Goal: Task Accomplishment & Management: Manage account settings

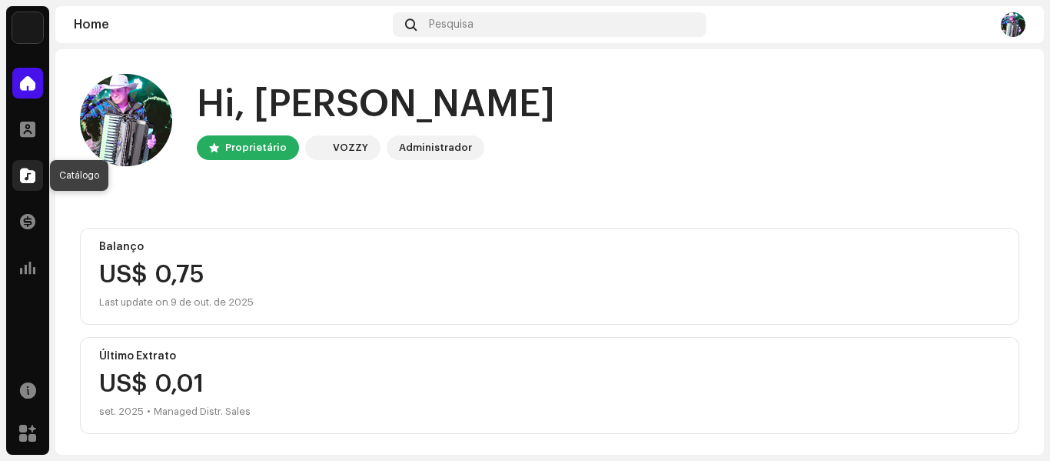
click at [27, 173] on span at bounding box center [27, 175] width 15 height 12
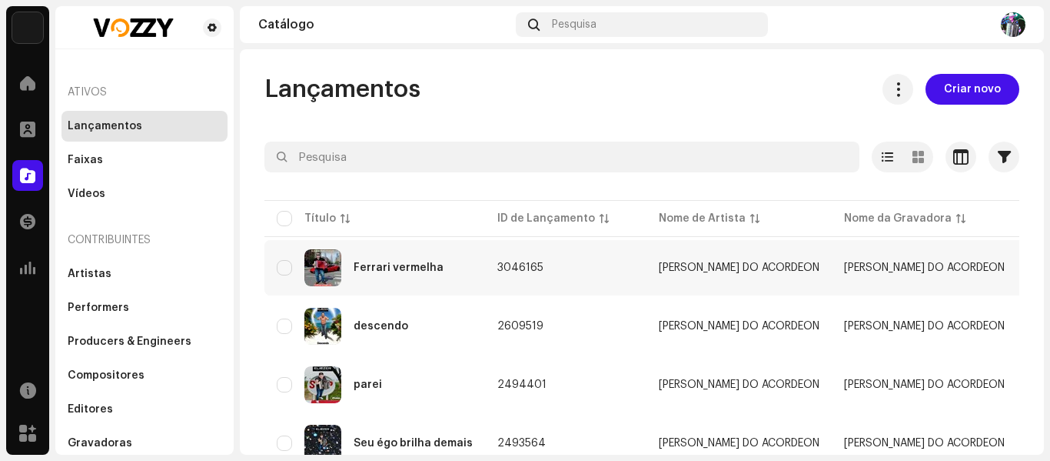
click at [486, 268] on td "3046165" at bounding box center [565, 267] width 161 height 55
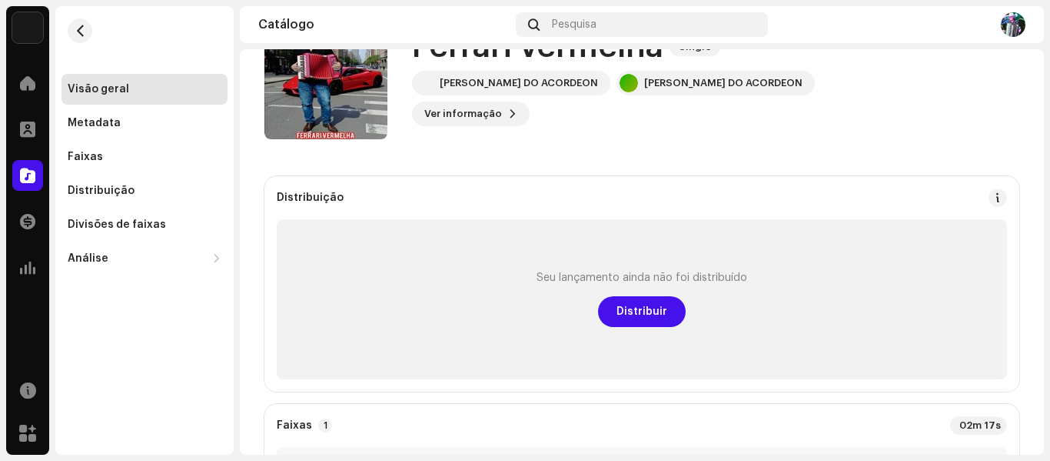
scroll to position [154, 0]
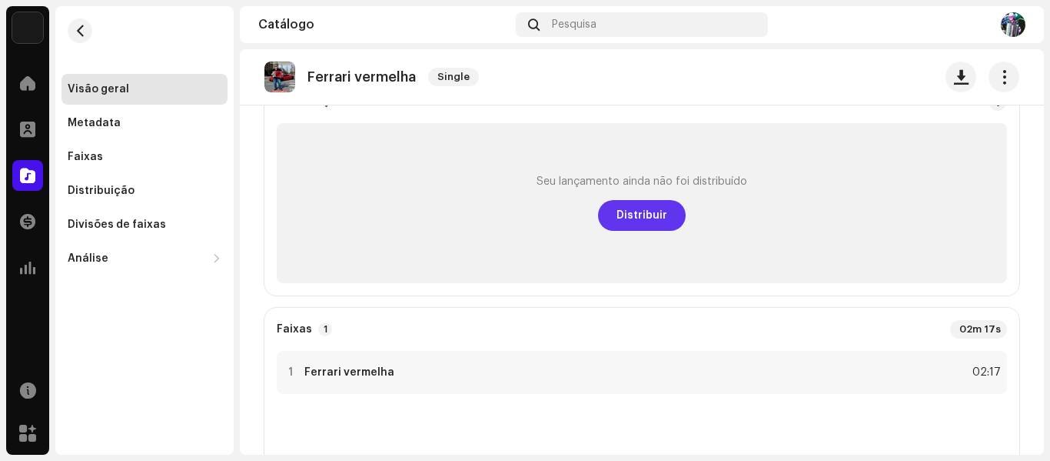
click at [657, 217] on span "Distribuir" at bounding box center [642, 215] width 51 height 31
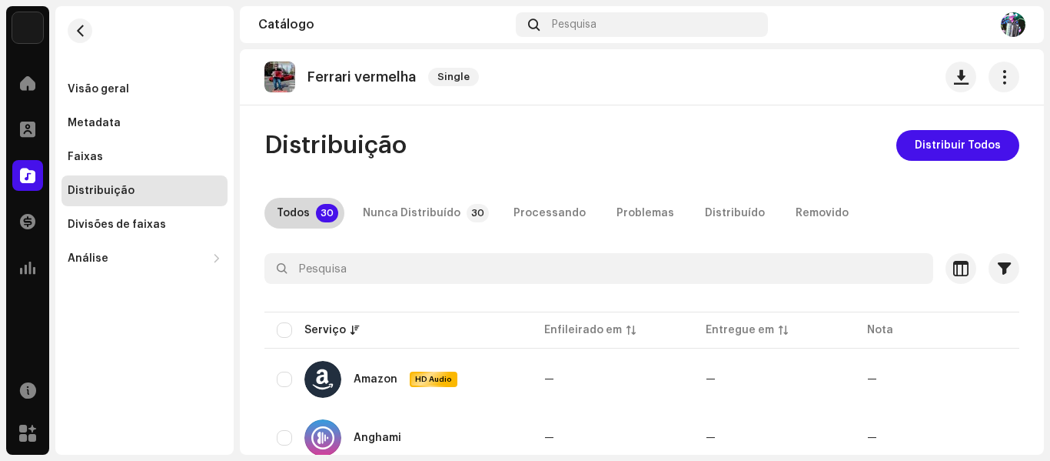
click at [296, 209] on div "Todos" at bounding box center [293, 213] width 33 height 31
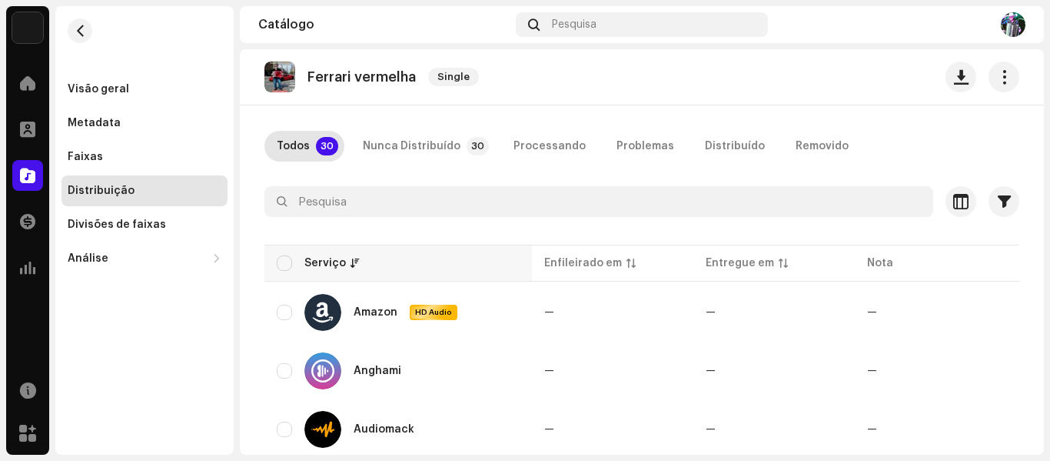
scroll to position [154, 0]
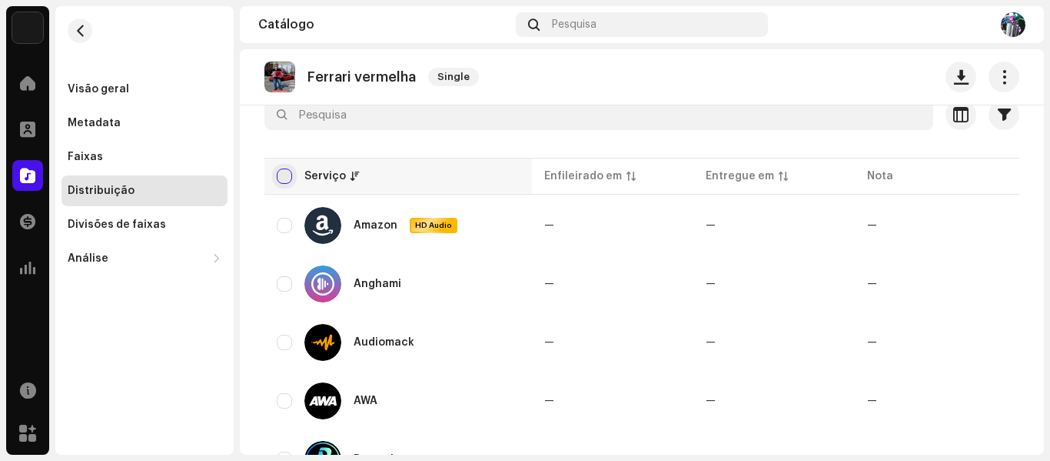
click at [281, 172] on input "checkbox" at bounding box center [284, 175] width 15 height 15
checkbox input "true"
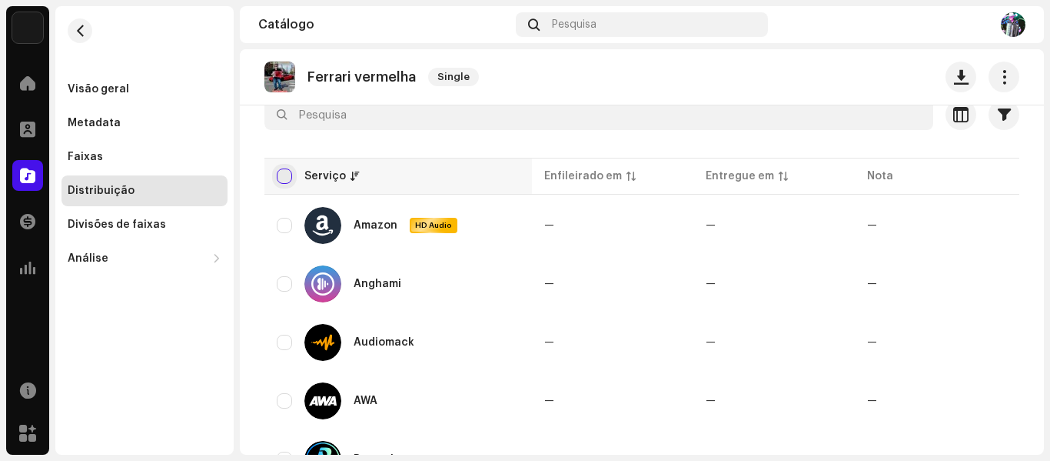
checkbox input "true"
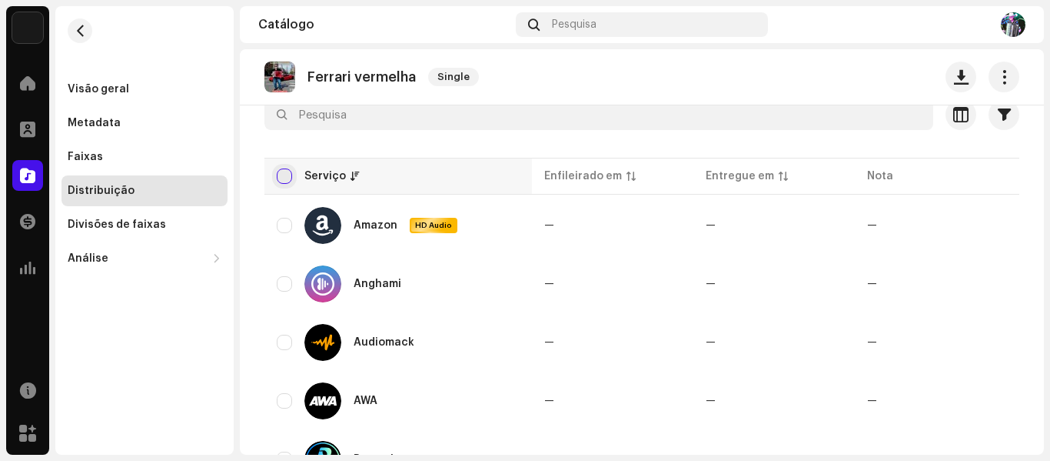
checkbox input "true"
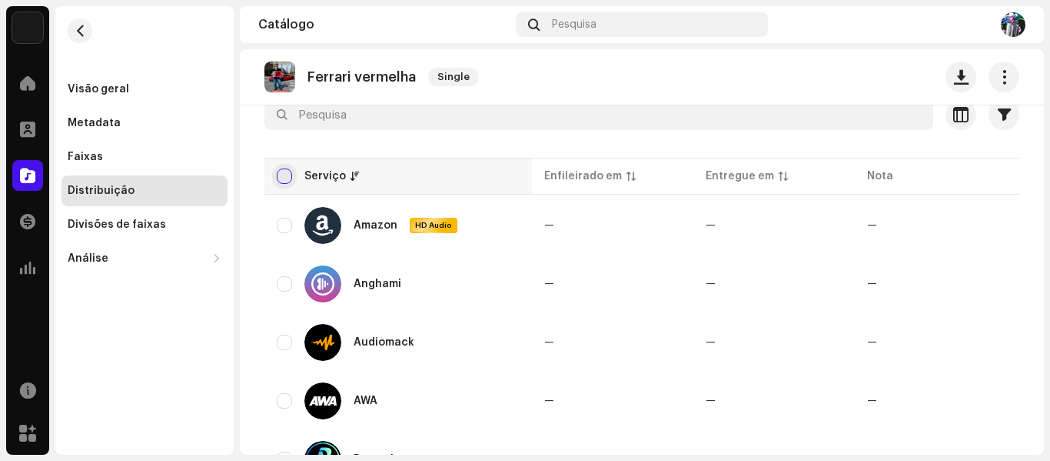
checkbox input "true"
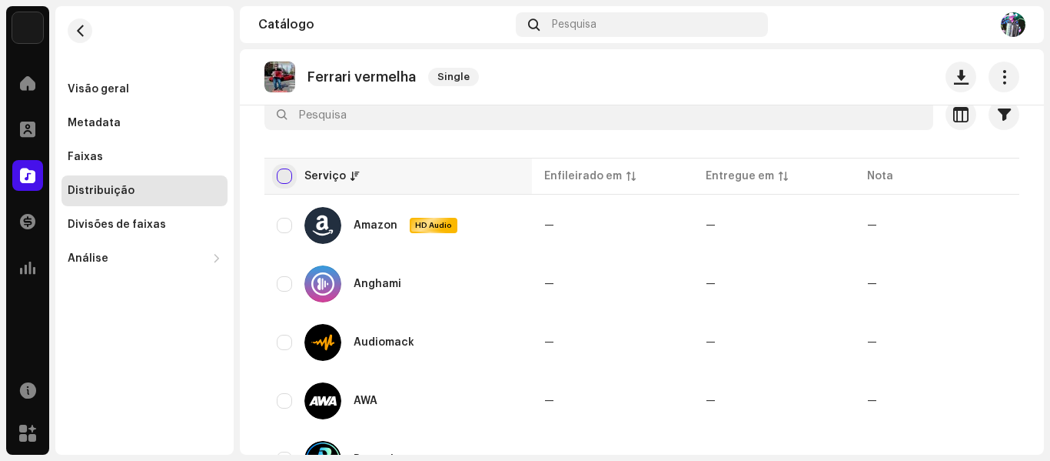
checkbox input "true"
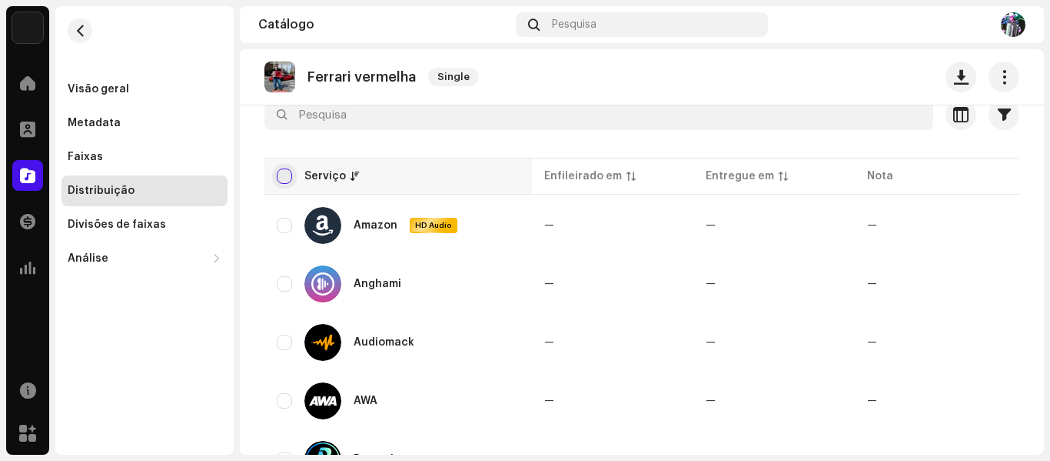
checkbox input "true"
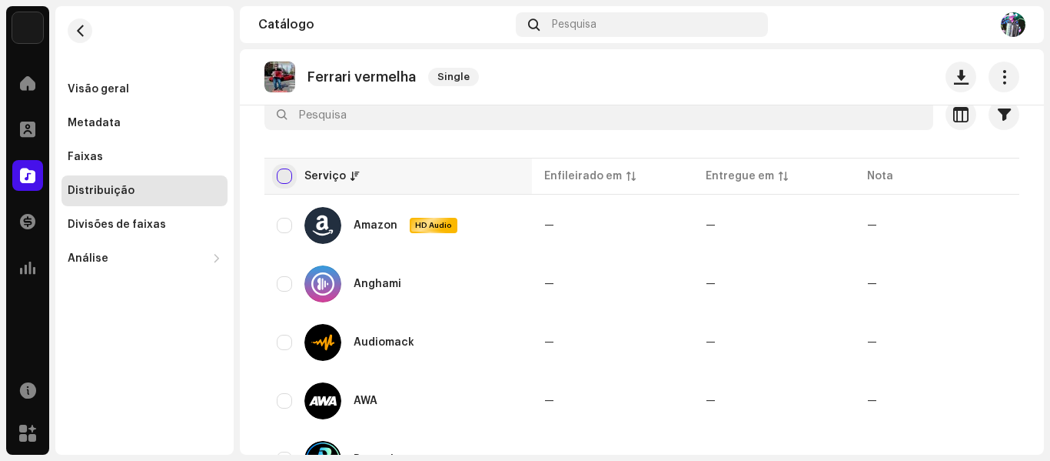
checkbox input "true"
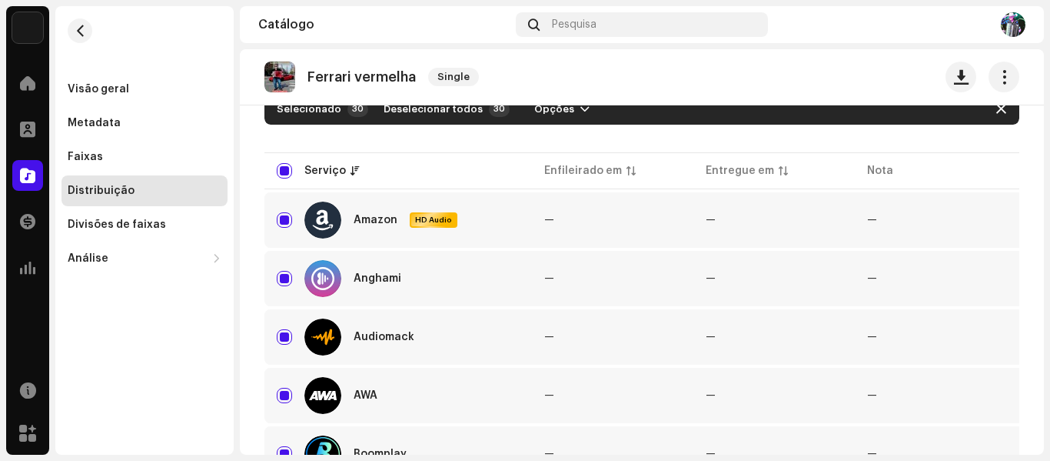
scroll to position [0, 0]
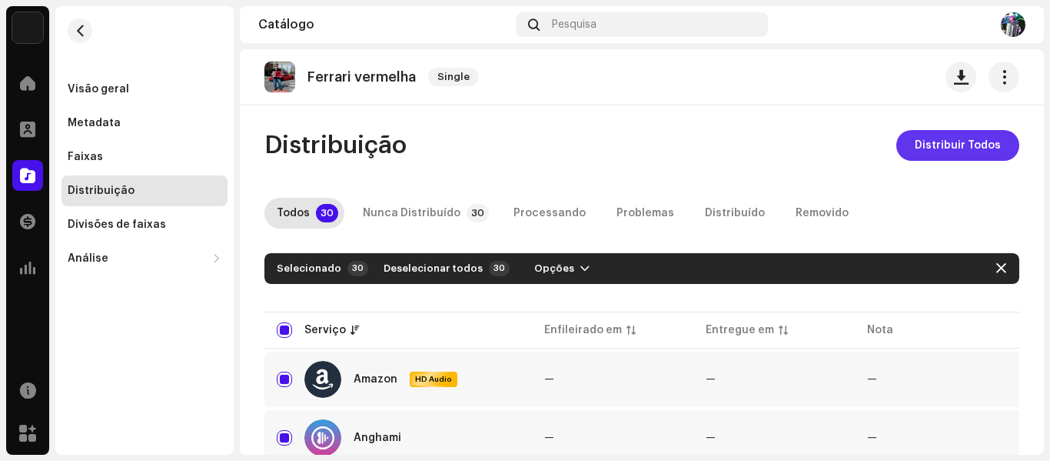
click at [948, 145] on span "Distribuir Todos" at bounding box center [958, 145] width 86 height 31
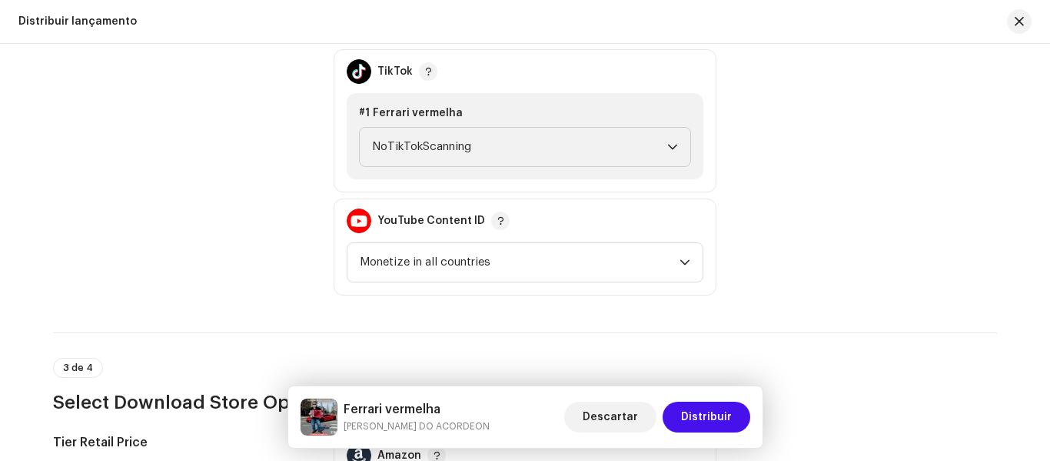
scroll to position [1845, 0]
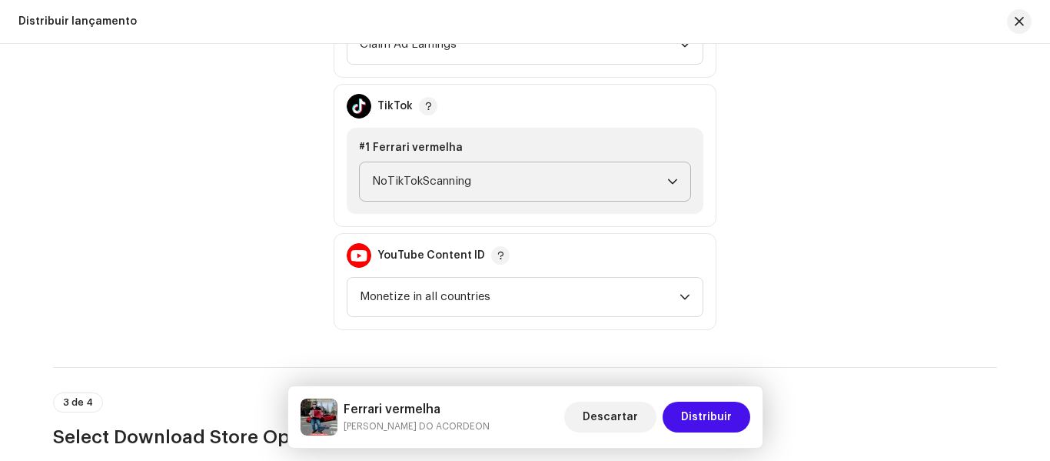
click at [667, 178] on icon "dropdown trigger" at bounding box center [672, 181] width 11 height 11
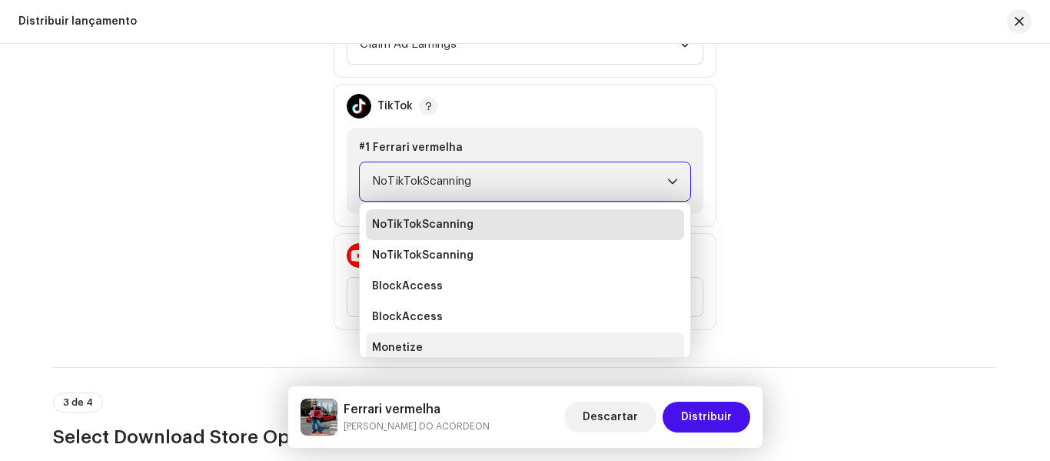
scroll to position [6, 0]
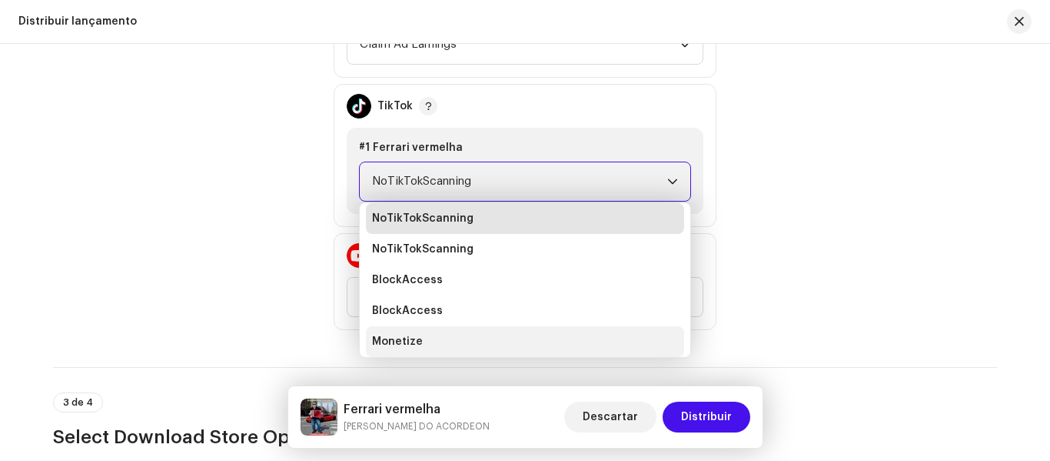
click at [441, 342] on li "Monetize" at bounding box center [525, 341] width 318 height 31
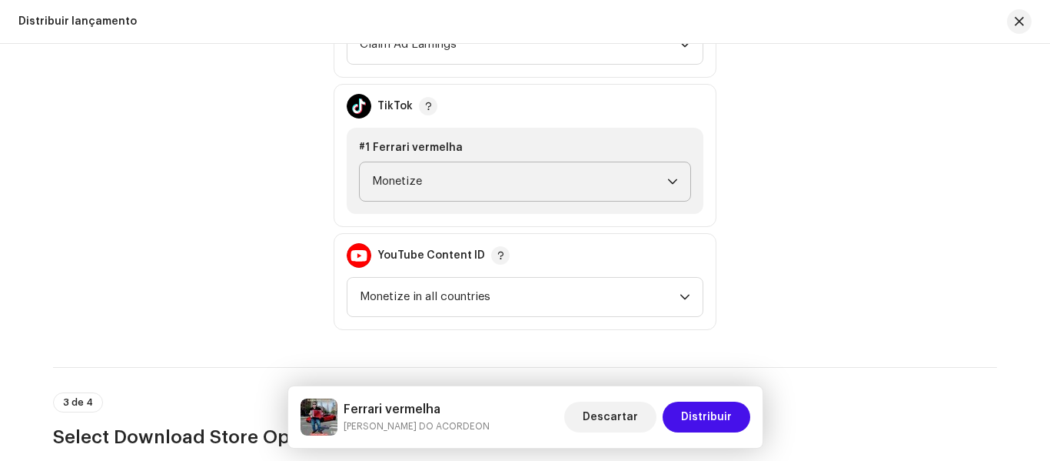
click at [840, 165] on div "Política de Monetização Facebook Rights Manager Claim Ad Earnings TikTok #1 Fer…" at bounding box center [525, 155] width 944 height 349
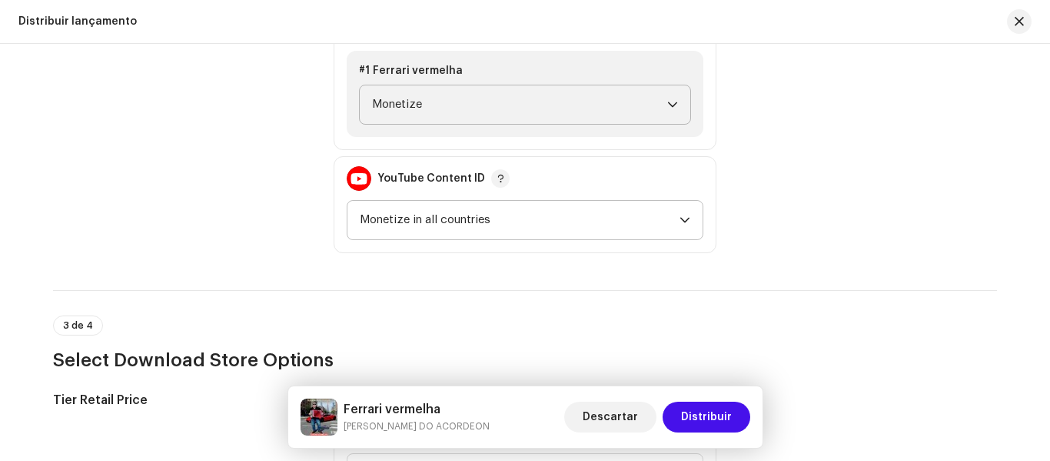
click at [682, 221] on icon "dropdown trigger" at bounding box center [685, 220] width 9 height 5
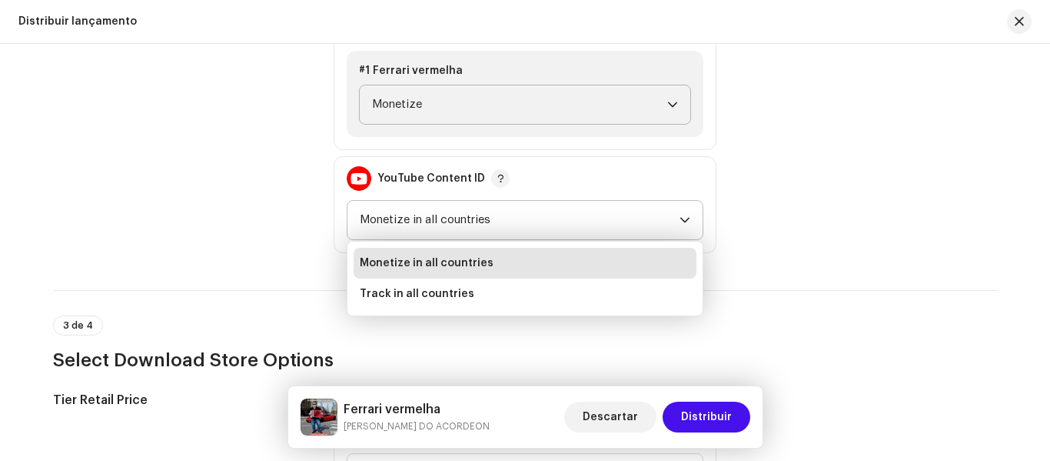
click at [454, 260] on span "Monetize in all countries" at bounding box center [427, 262] width 134 height 15
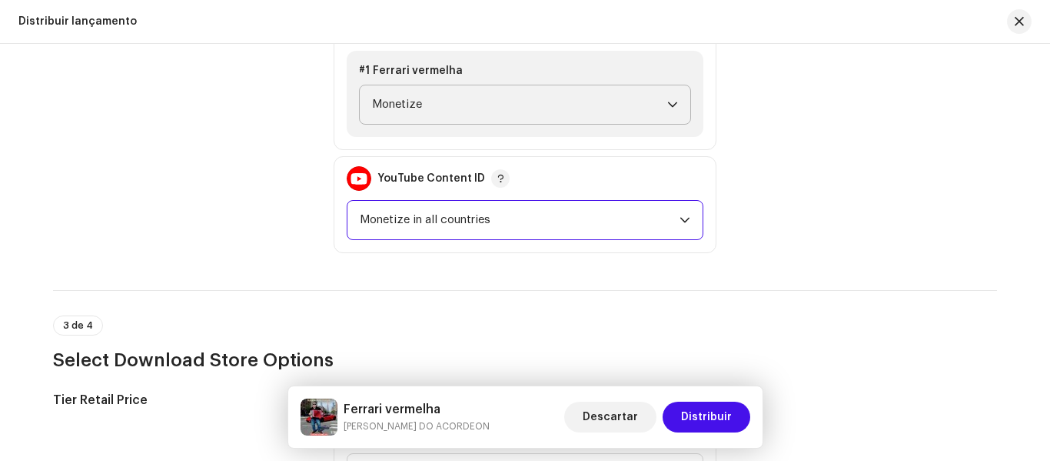
scroll to position [1769, 0]
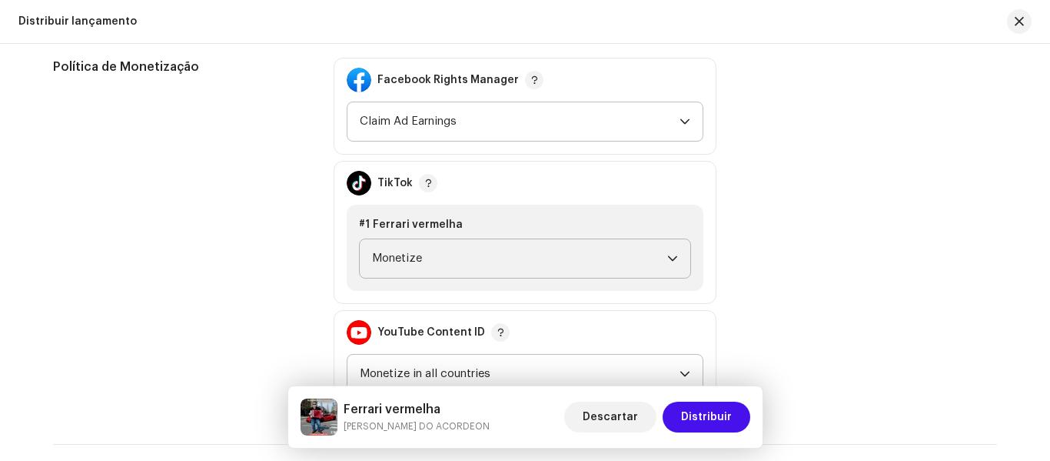
click at [685, 119] on icon "dropdown trigger" at bounding box center [685, 121] width 11 height 11
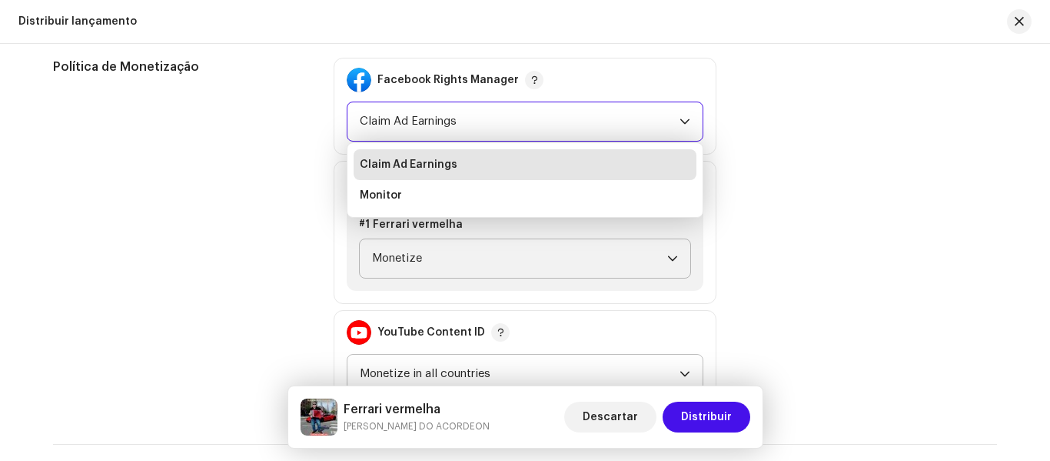
click at [771, 177] on div "Política de Monetização Facebook Rights Manager Claim Ad Earnings Claim Ad Earn…" at bounding box center [525, 232] width 944 height 349
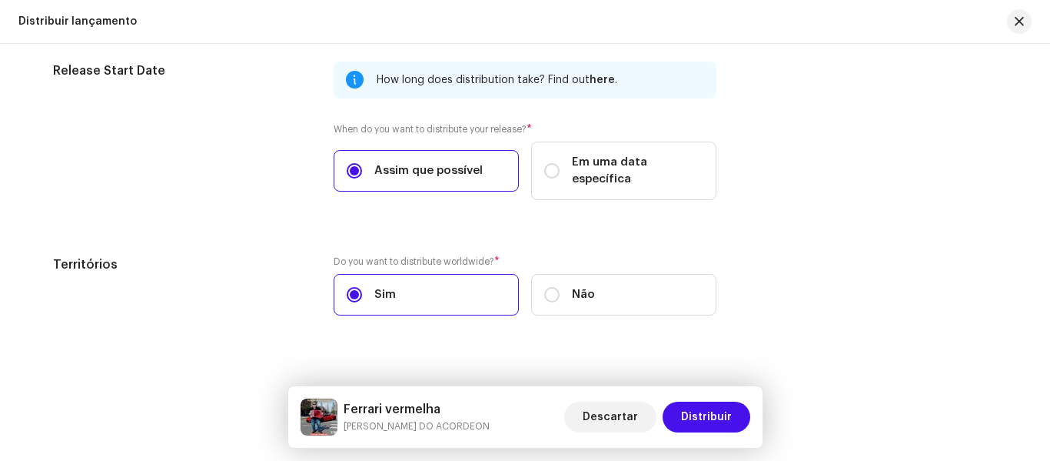
scroll to position [2630, 0]
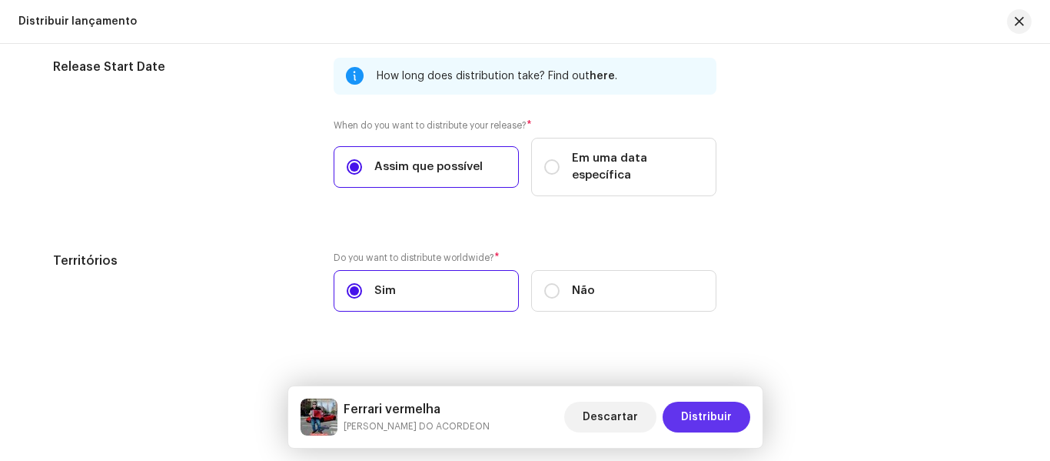
click at [709, 418] on span "Distribuir" at bounding box center [706, 416] width 51 height 31
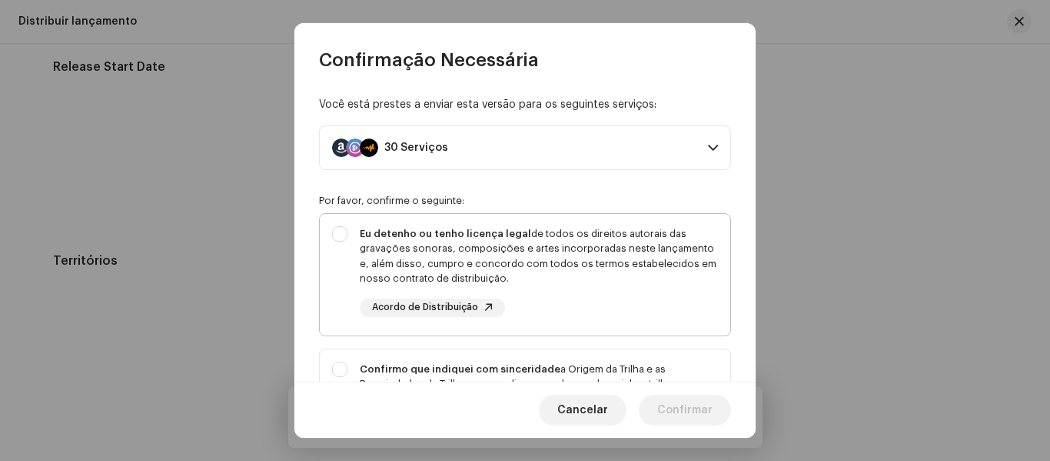
click at [341, 233] on div "Eu detenho ou tenho licença legal de todos os direitos autorais das gravações s…" at bounding box center [525, 271] width 411 height 115
checkbox input "true"
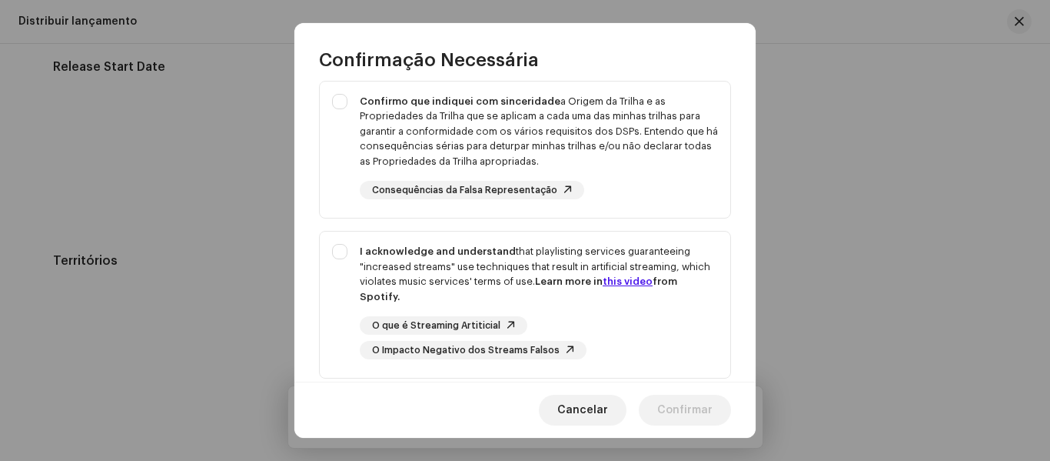
scroll to position [308, 0]
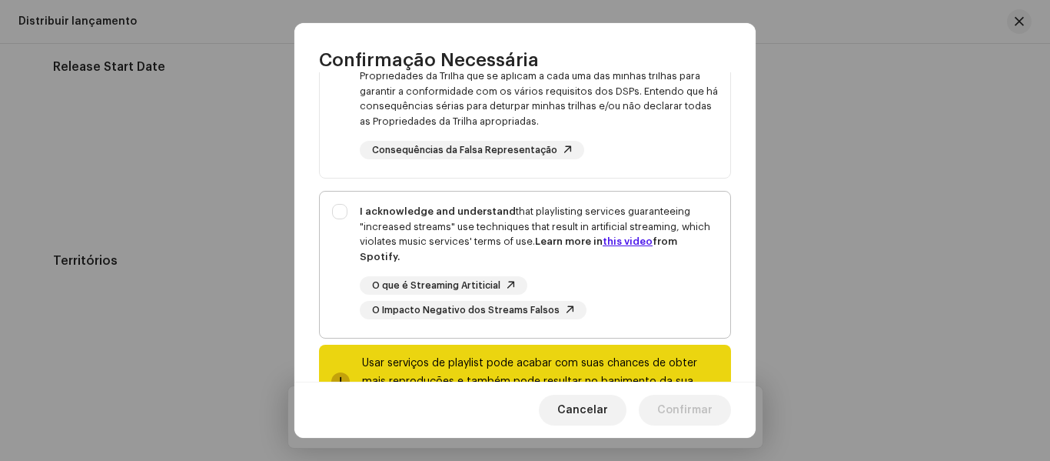
click at [338, 214] on div "I acknowledge and understand that playlisting services guaranteeing "increased …" at bounding box center [525, 261] width 411 height 140
checkbox input "true"
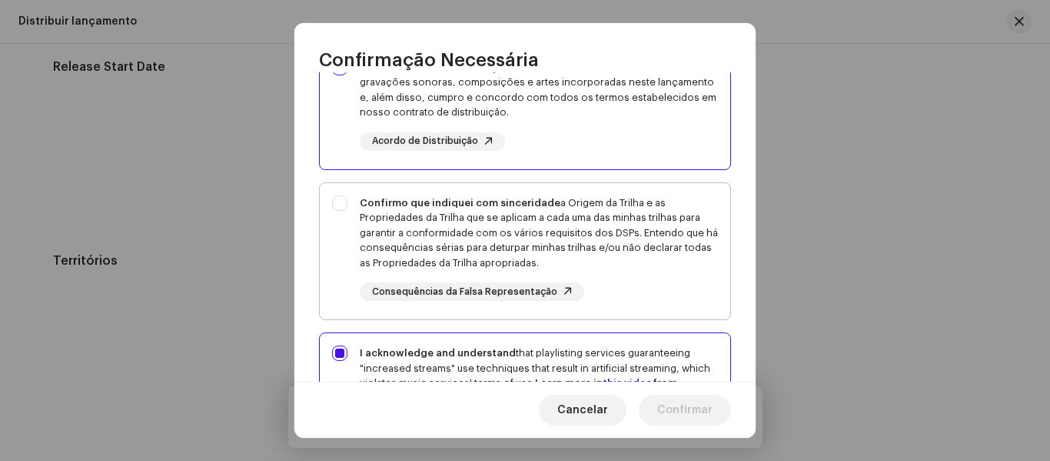
scroll to position [154, 0]
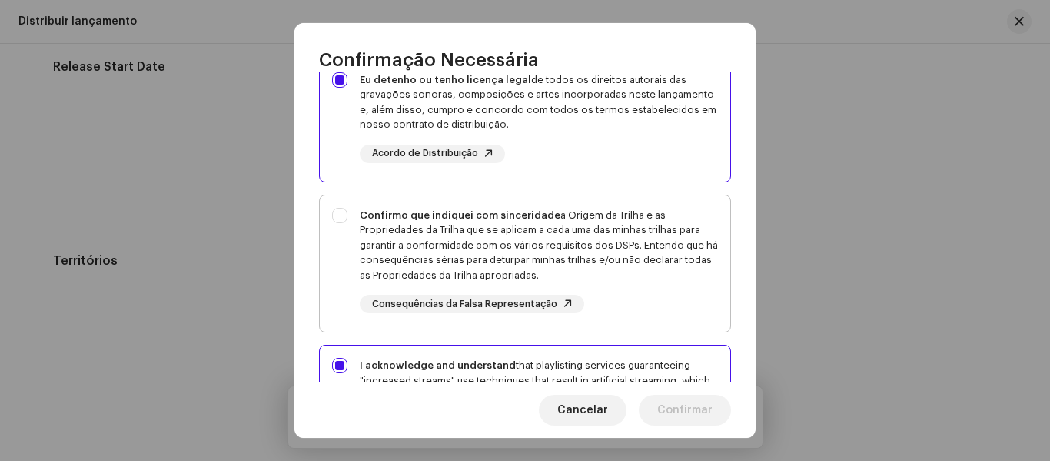
click at [344, 213] on div "Confirmo que indiquei com sinceridade a Origem da Trilha e as Propriedades da T…" at bounding box center [525, 260] width 411 height 131
checkbox input "true"
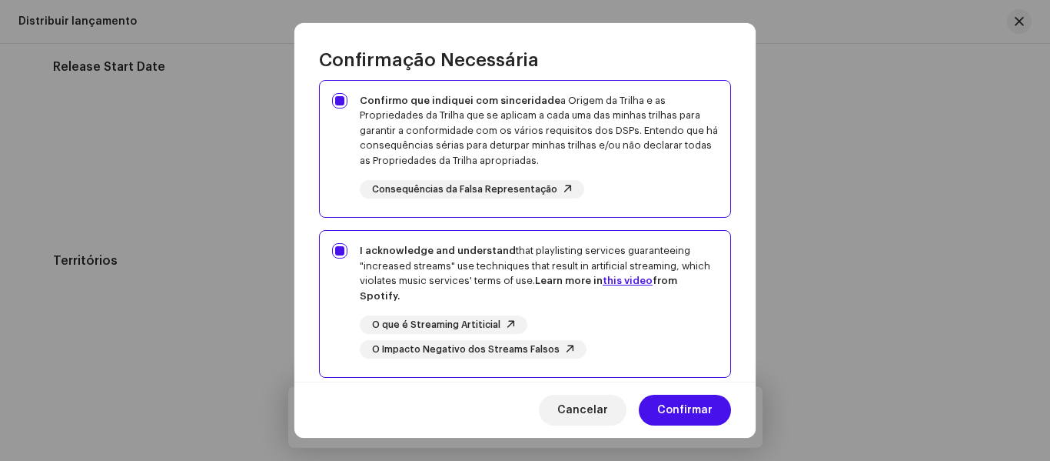
scroll to position [369, 0]
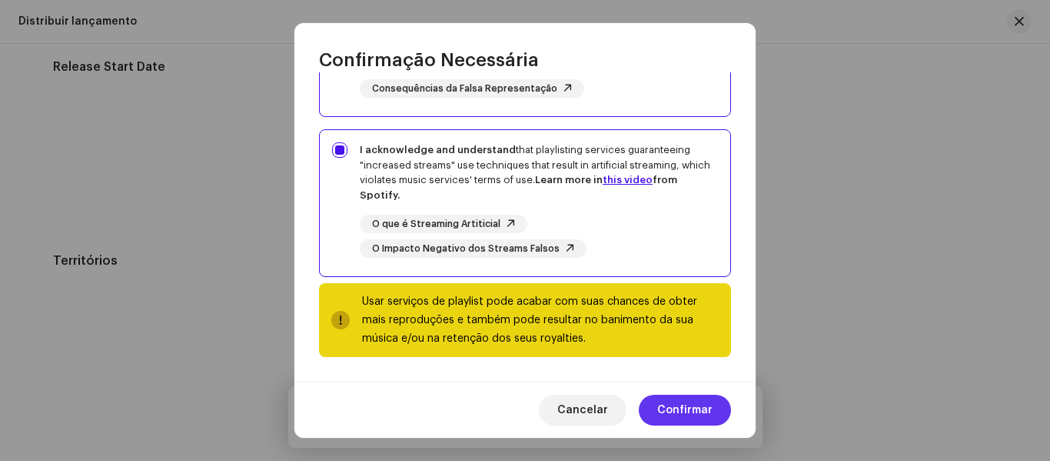
click at [676, 408] on span "Confirmar" at bounding box center [684, 409] width 55 height 31
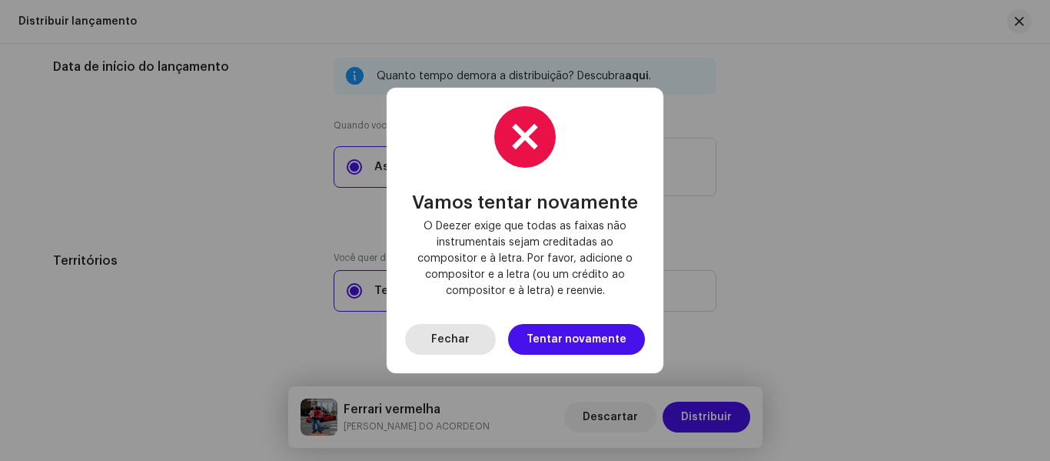
click at [468, 334] on span "Fechar" at bounding box center [450, 339] width 38 height 31
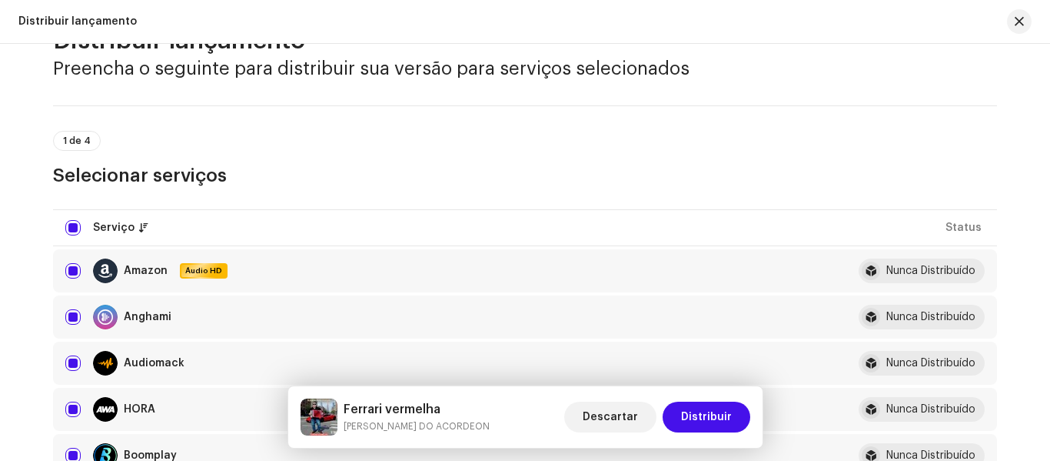
scroll to position [0, 0]
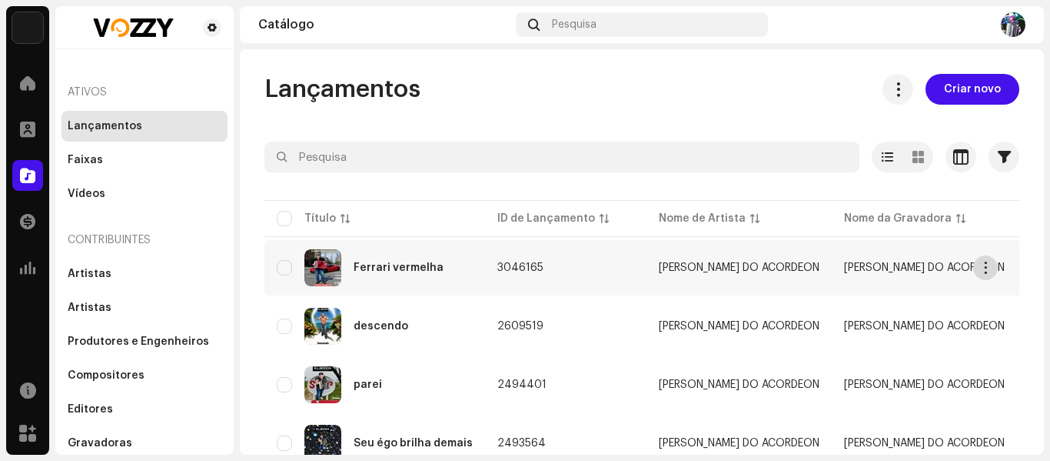
click at [978, 268] on button "button" at bounding box center [985, 267] width 25 height 25
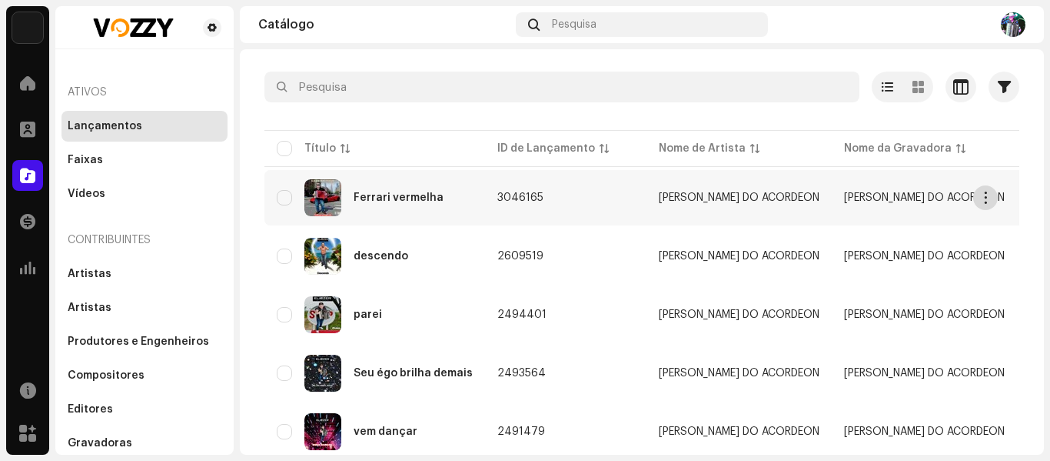
scroll to position [77, 0]
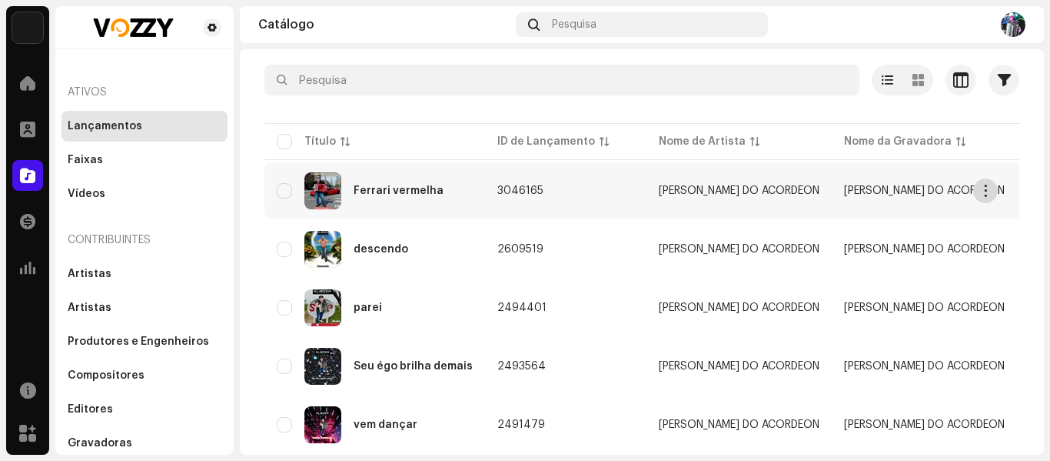
click at [981, 188] on span "button" at bounding box center [986, 191] width 12 height 12
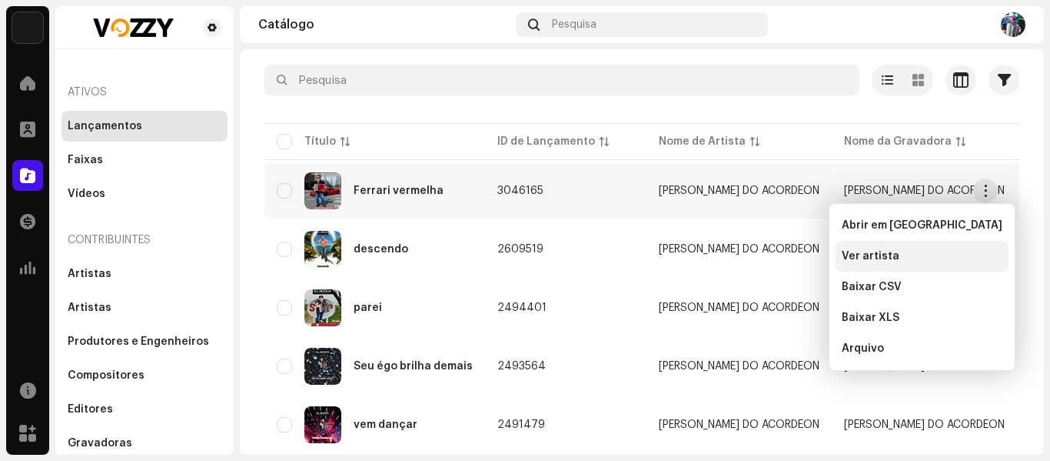
click at [867, 255] on font "Ver artista" at bounding box center [871, 256] width 58 height 11
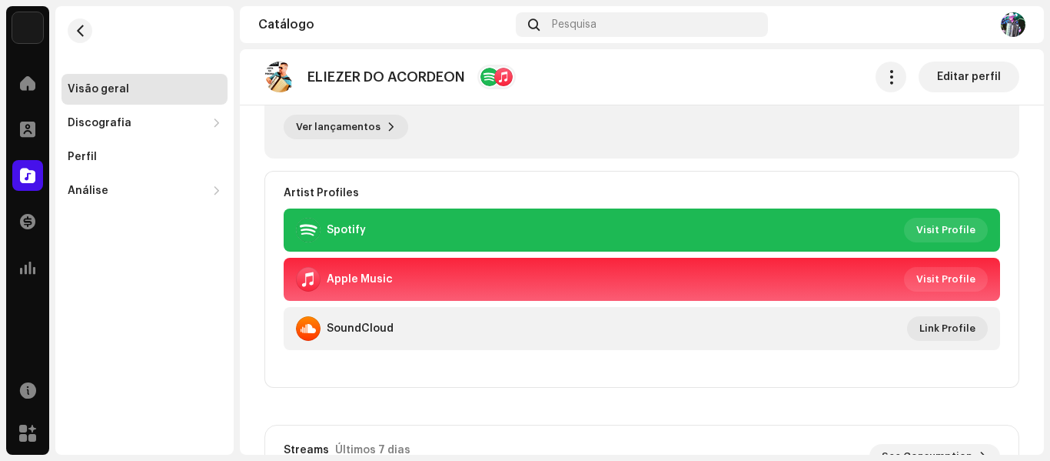
scroll to position [308, 0]
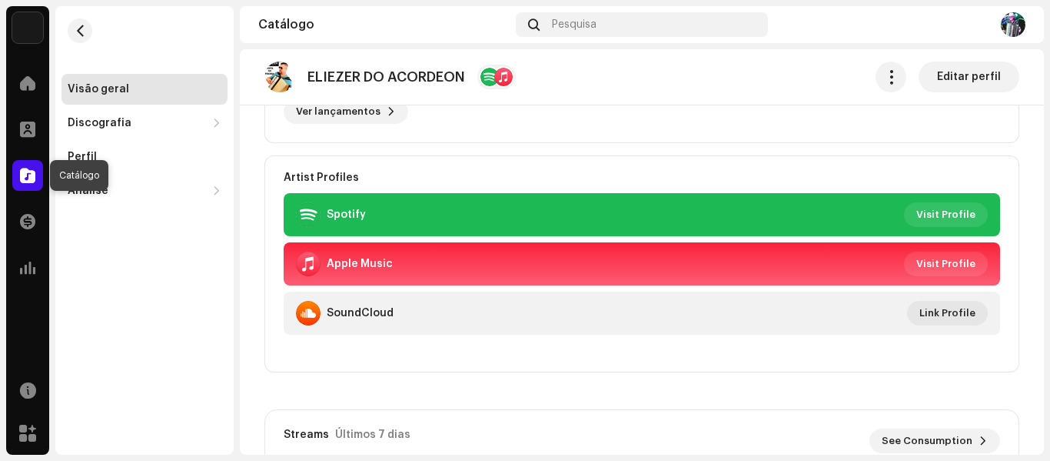
click at [22, 179] on span at bounding box center [27, 175] width 15 height 12
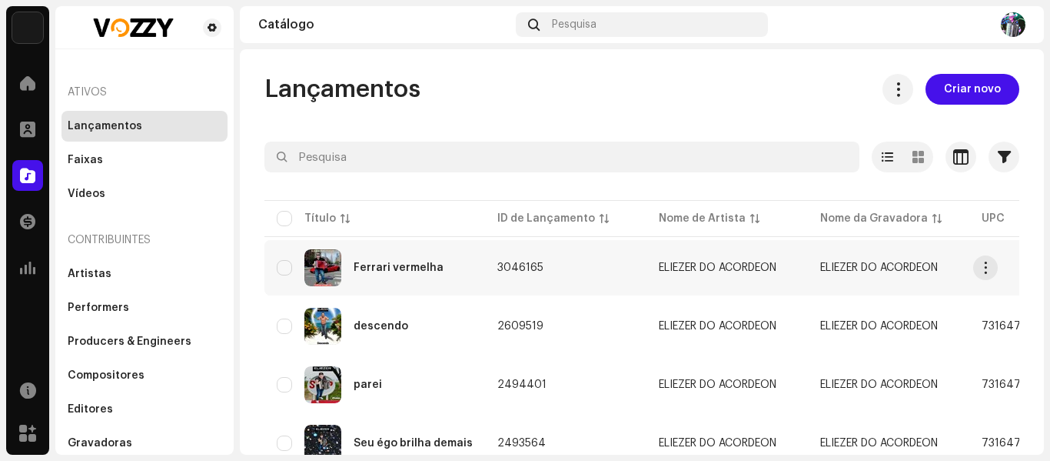
click at [350, 266] on div "Ferrari vermelha" at bounding box center [375, 267] width 196 height 37
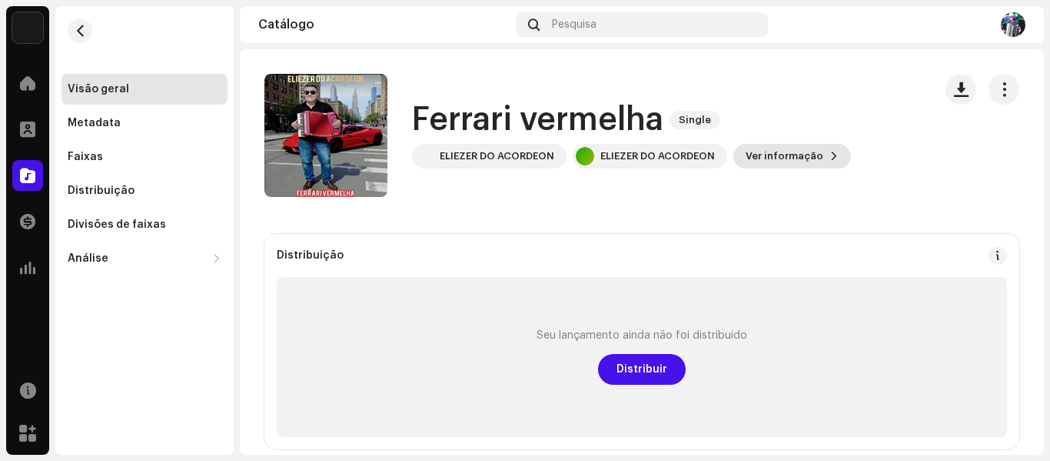
click at [823, 145] on button "Ver informação" at bounding box center [793, 156] width 118 height 25
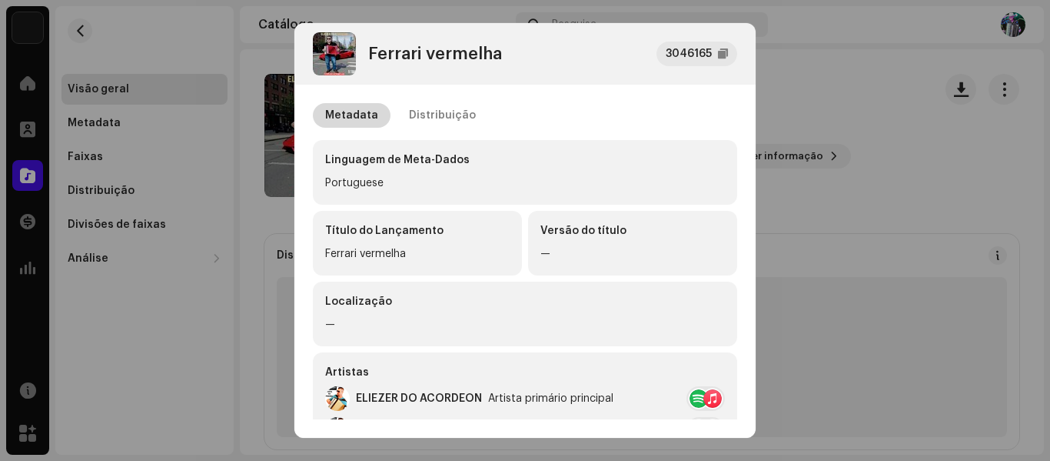
click at [349, 115] on div "Metadata" at bounding box center [351, 115] width 53 height 25
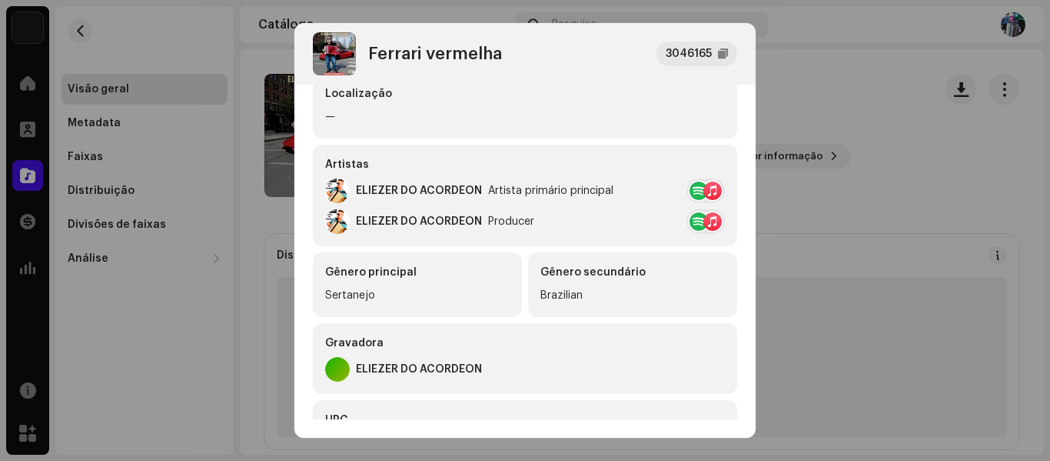
scroll to position [231, 0]
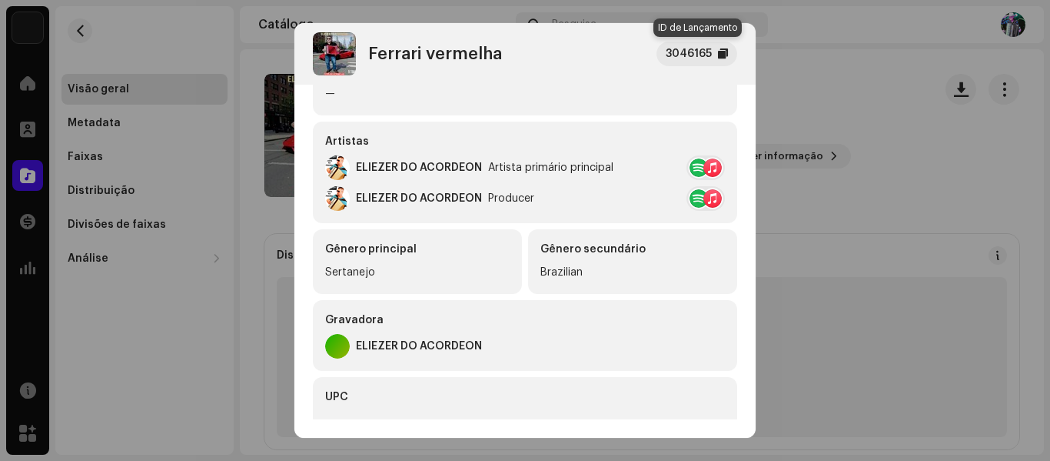
click at [728, 59] on div "3046165" at bounding box center [697, 54] width 81 height 25
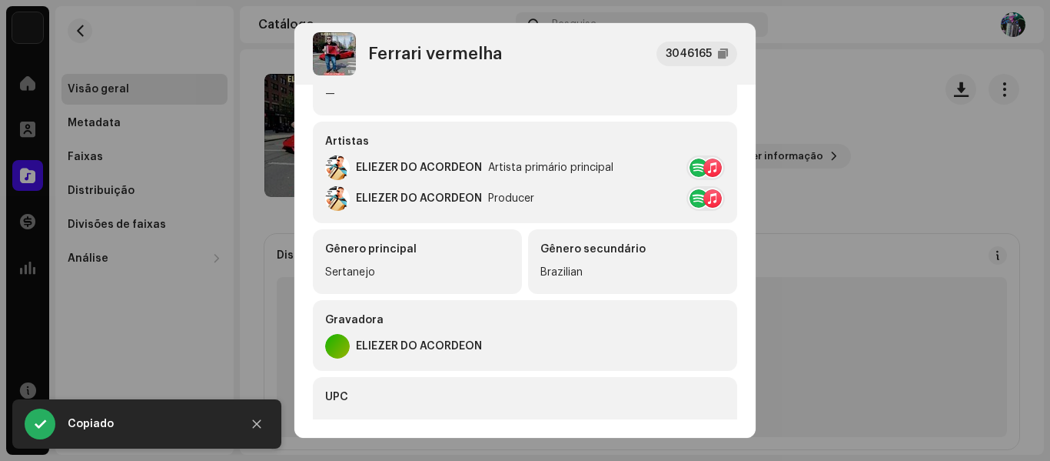
scroll to position [0, 0]
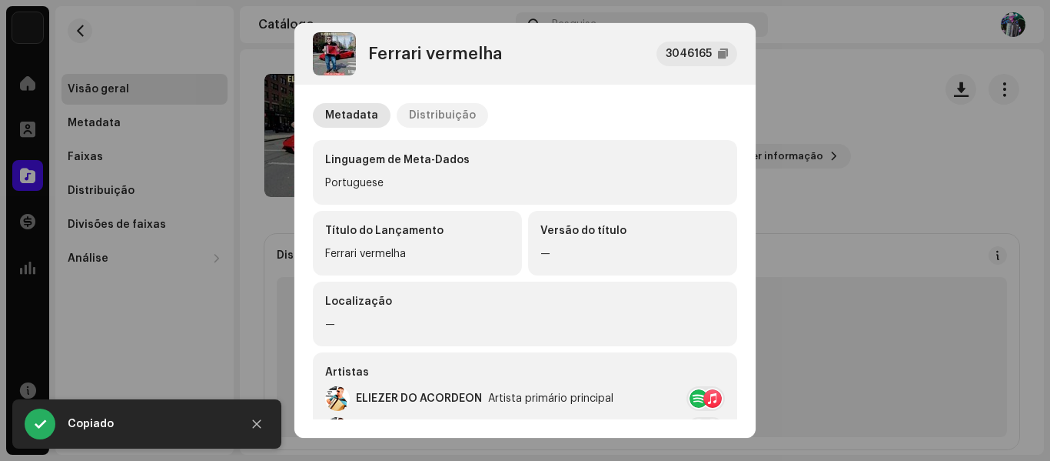
click at [451, 115] on div "Distribuição" at bounding box center [442, 115] width 67 height 25
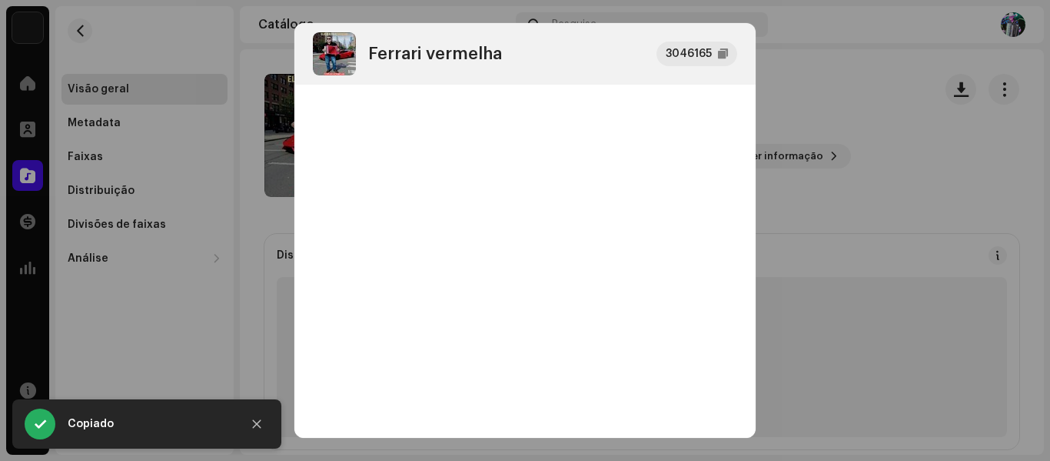
scroll to position [308, 0]
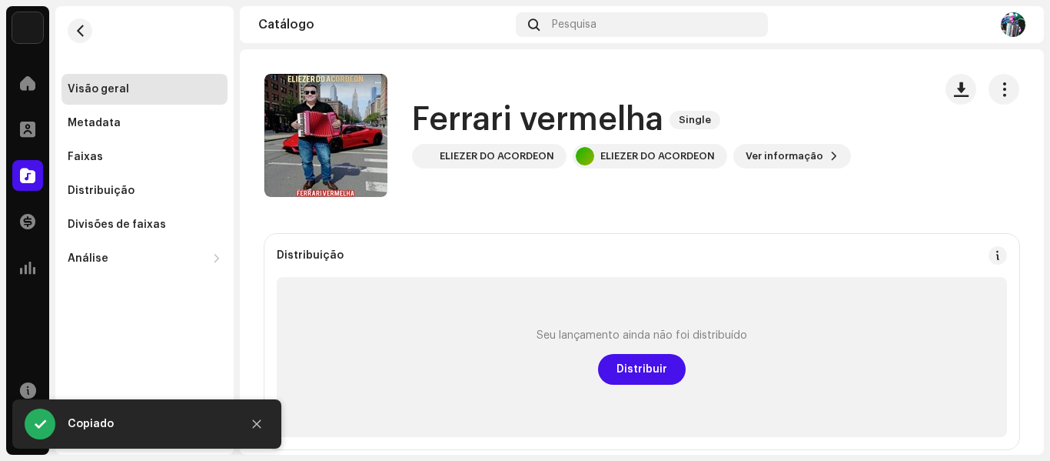
click at [859, 218] on div "Ferrari vermelha 3046165 Metadata Distribuição Data de lançamento [DATE] (Meia-…" at bounding box center [525, 230] width 1050 height 461
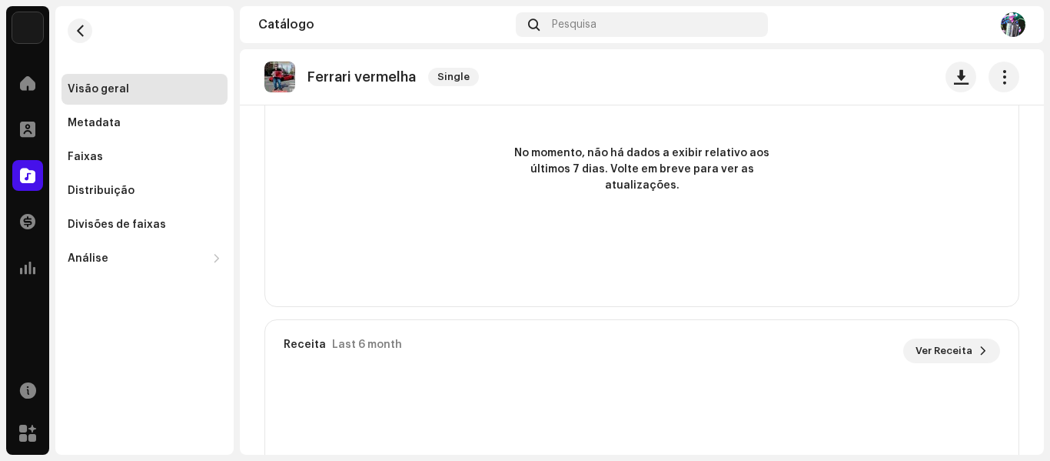
scroll to position [846, 0]
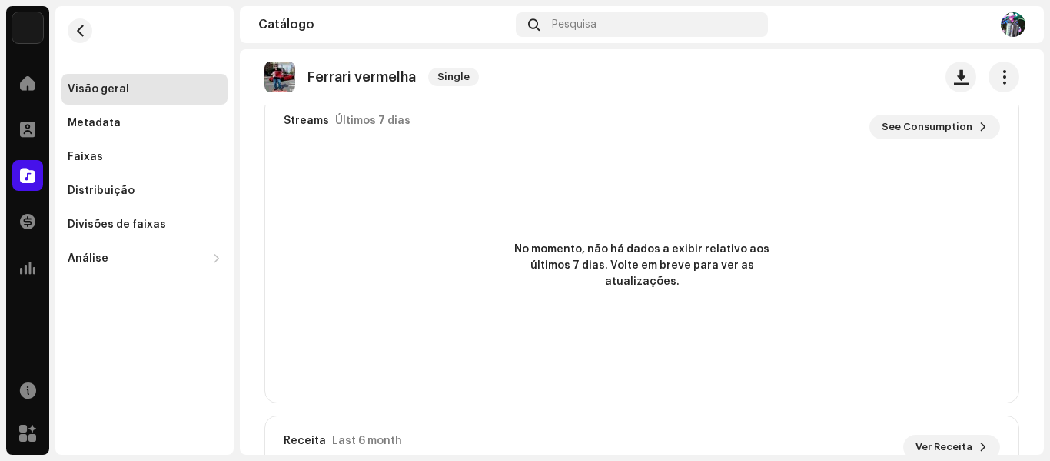
click at [965, 129] on re-o-release-hero "Ferrari vermelha Single Ferrari vermelha Single ELIEZER DO ACORDEON ELIEZER DO …" at bounding box center [642, 110] width 804 height 123
click at [971, 128] on re-o-release-hero "Ferrari vermelha Single Ferrari vermelha Single ELIEZER DO ACORDEON ELIEZER DO …" at bounding box center [642, 110] width 804 height 123
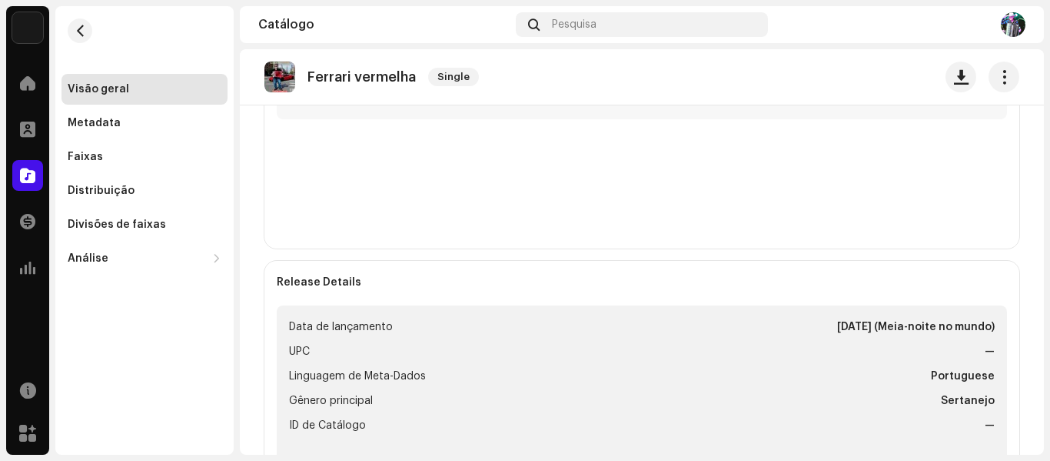
scroll to position [370, 0]
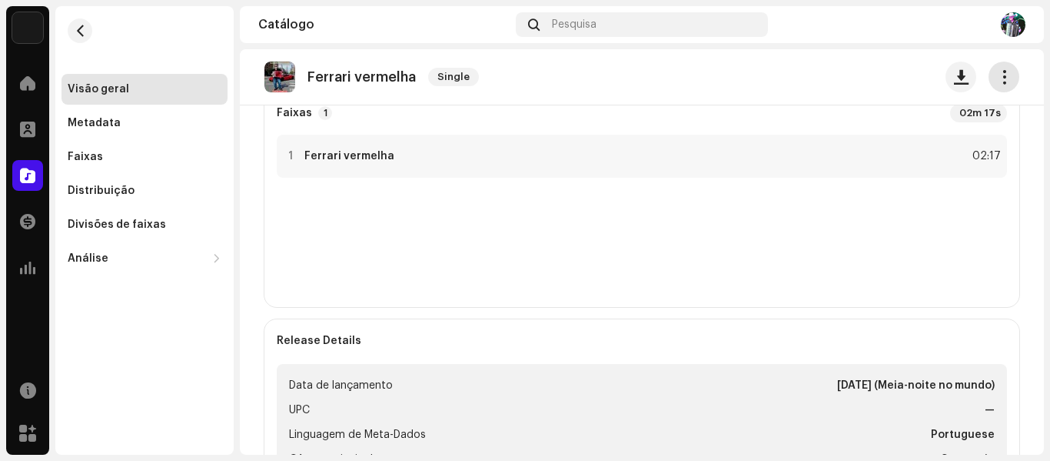
click at [1001, 85] on button "button" at bounding box center [1004, 77] width 31 height 31
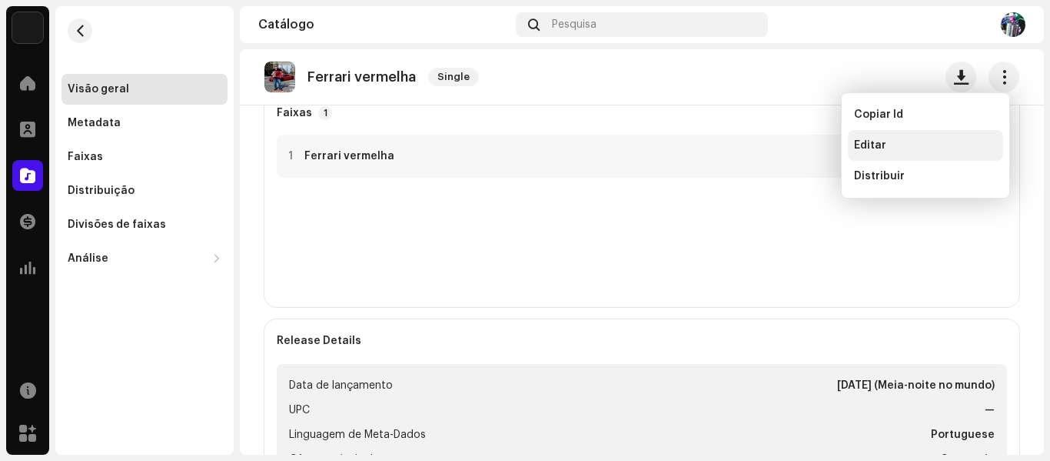
click at [876, 141] on span "Editar" at bounding box center [870, 145] width 32 height 12
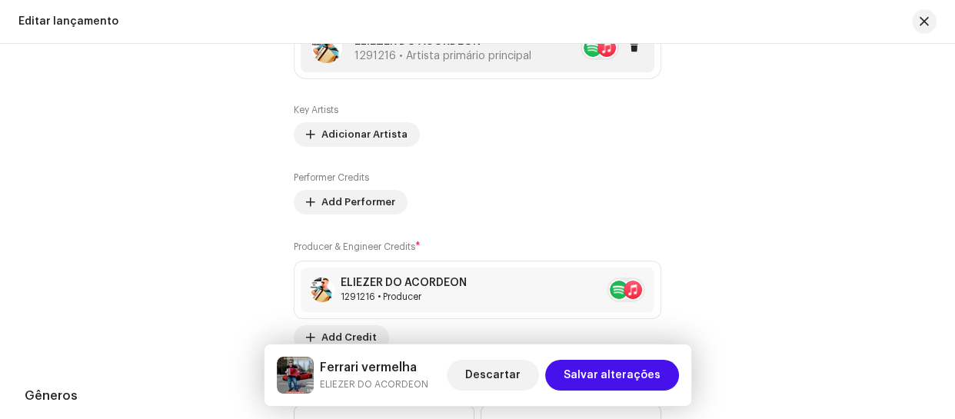
scroll to position [1773, 0]
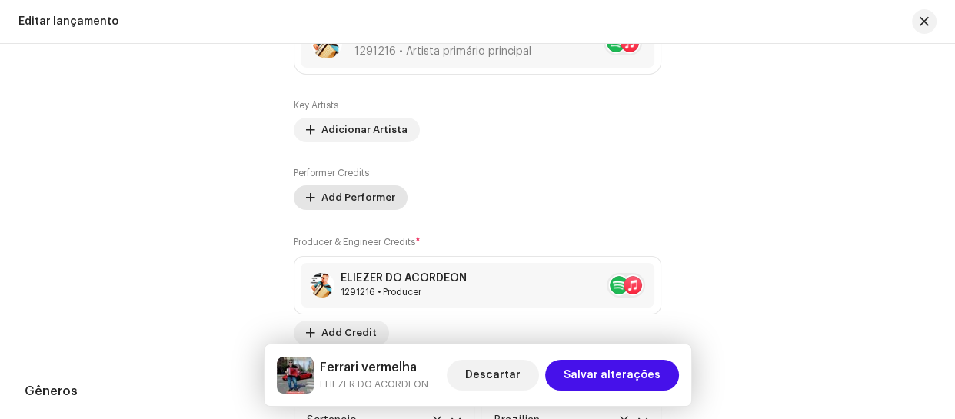
click at [338, 198] on span "Add Performer" at bounding box center [358, 197] width 74 height 31
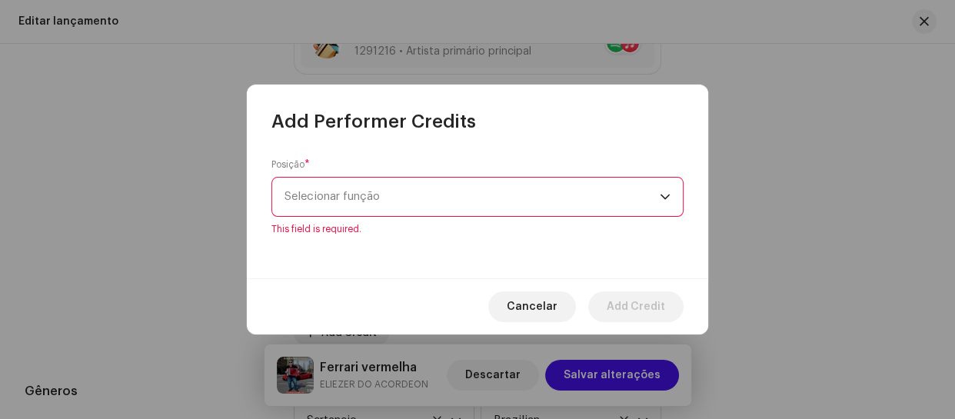
click at [665, 200] on icon "dropdown trigger" at bounding box center [665, 196] width 11 height 11
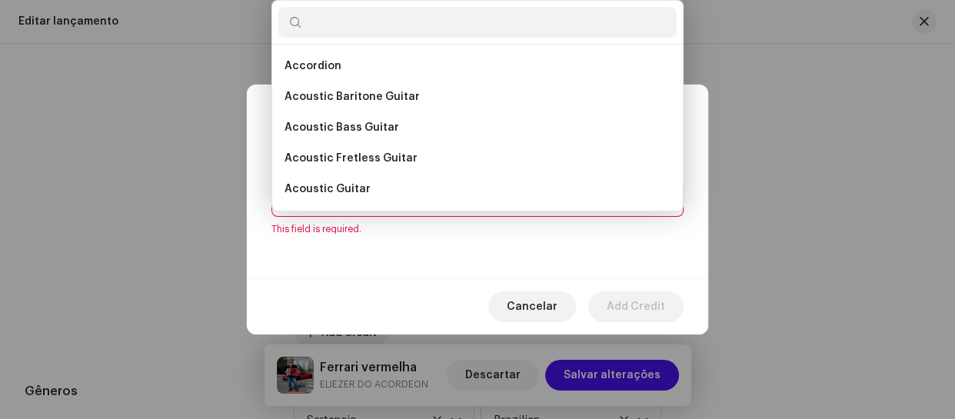
click at [664, 200] on li "Acoustic Guitar" at bounding box center [477, 189] width 398 height 31
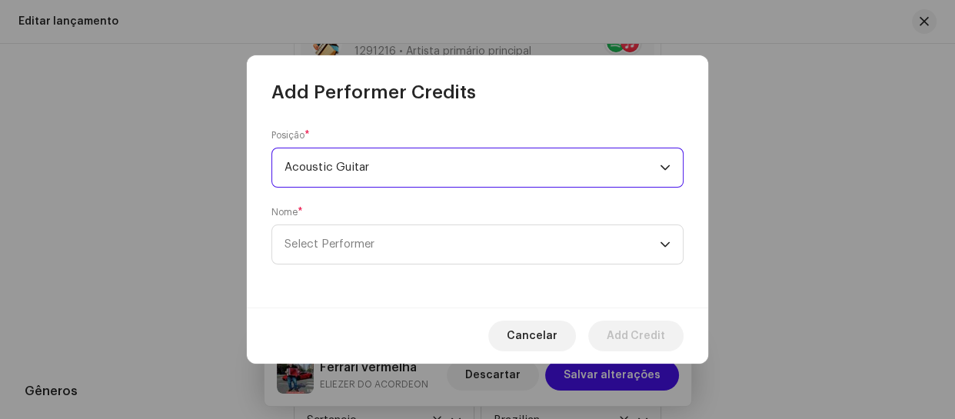
click at [656, 166] on span "Acoustic Guitar" at bounding box center [472, 167] width 375 height 38
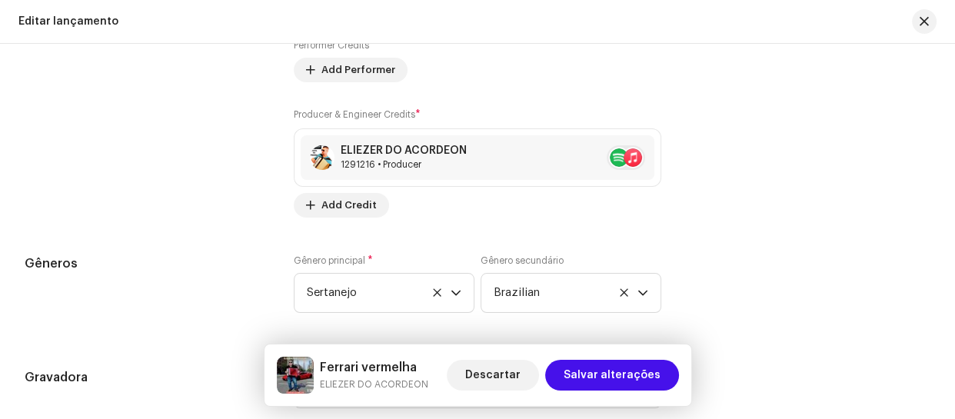
scroll to position [1822, 0]
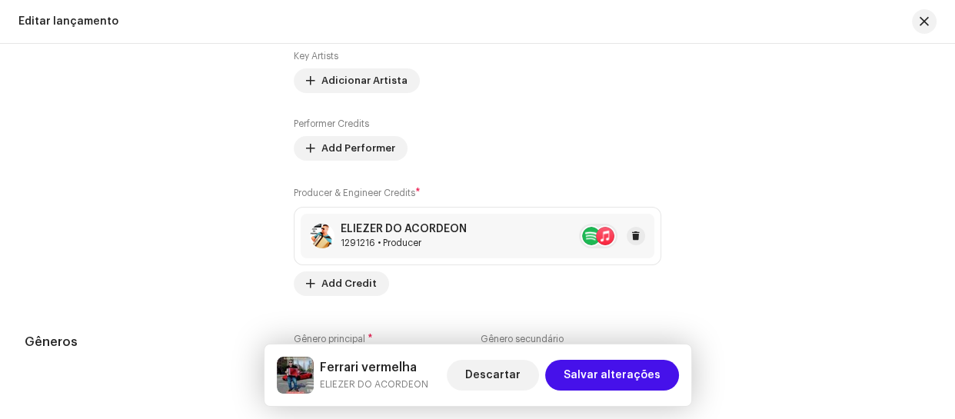
click at [415, 231] on div "ELIEZER DO ACORDEON" at bounding box center [404, 229] width 126 height 12
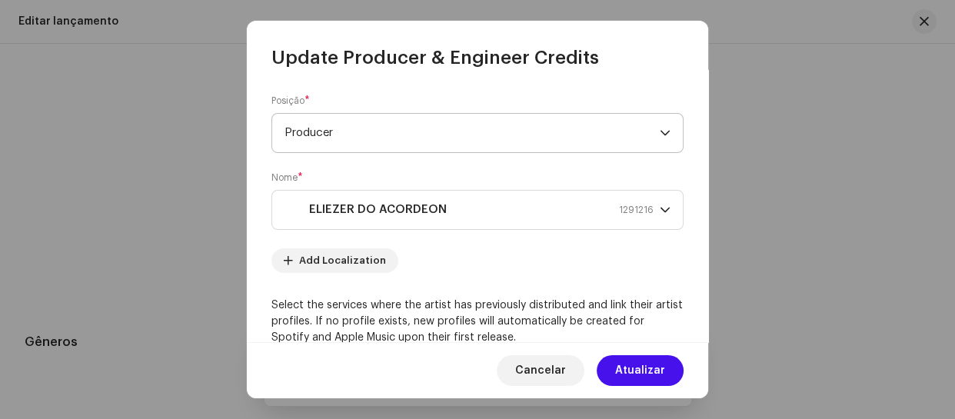
click at [660, 133] on icon "dropdown trigger" at bounding box center [665, 133] width 11 height 11
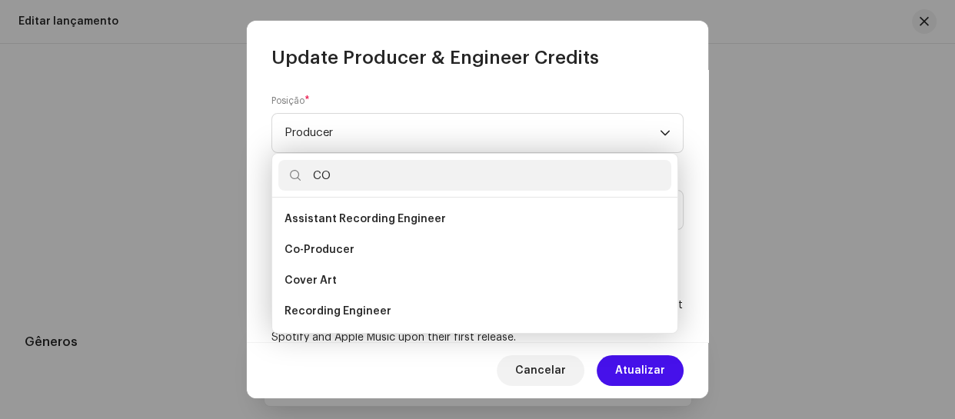
scroll to position [0, 0]
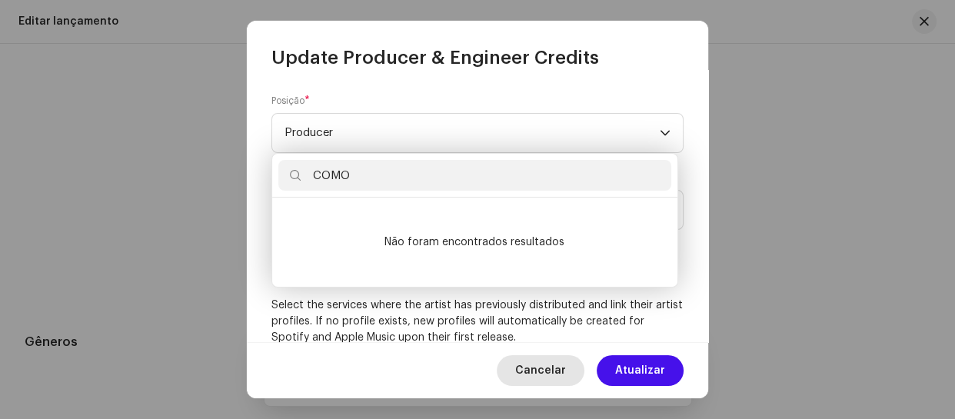
type input "COMO"
click at [540, 368] on span "Cancelar" at bounding box center [540, 370] width 51 height 31
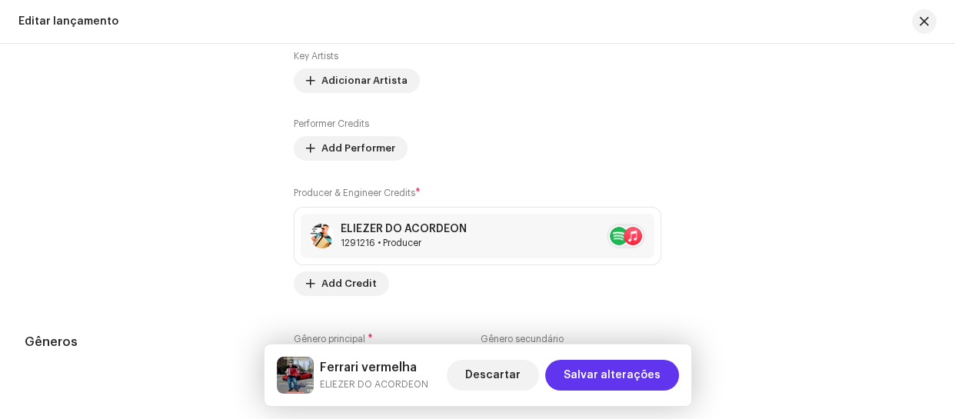
click at [618, 371] on span "Salvar alterações" at bounding box center [612, 375] width 97 height 31
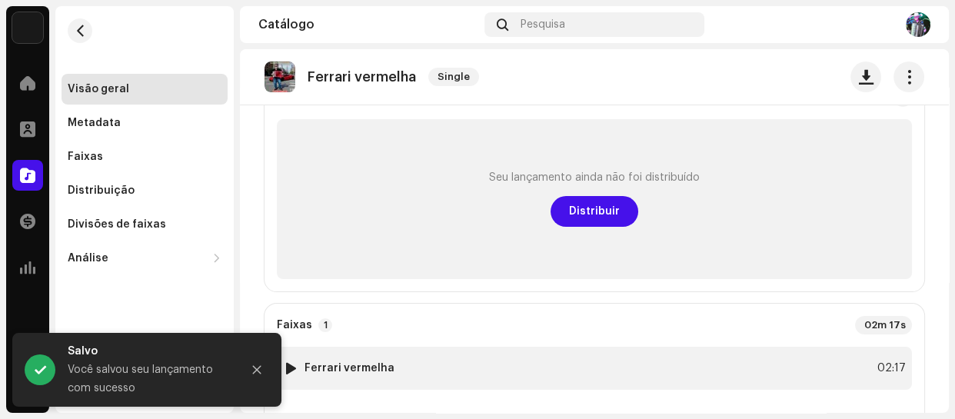
scroll to position [209, 0]
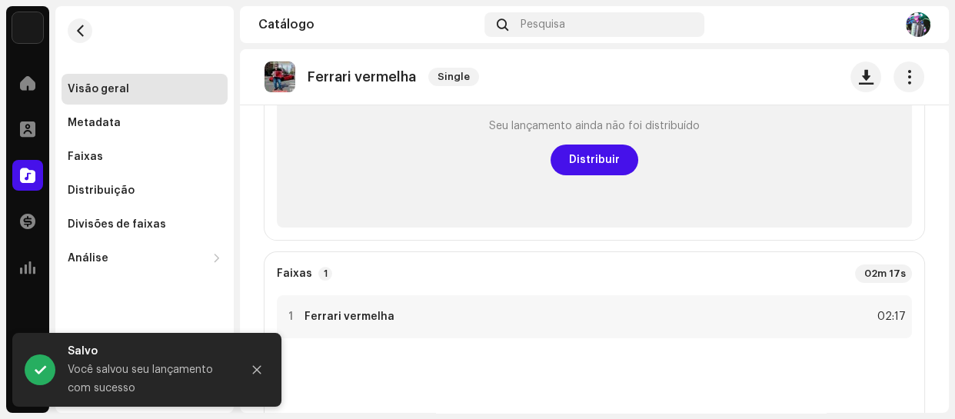
click at [587, 157] on re-o-release-hero "Ferrari vermelha Single Ferrari vermelha Single ELIEZER DO ACORDEON ELIEZER DO …" at bounding box center [594, 110] width 709 height 123
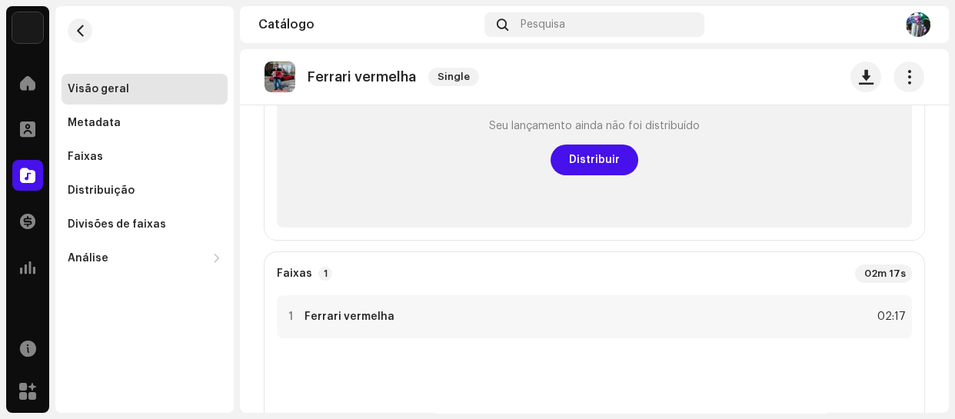
click at [597, 161] on re-o-release-hero "Ferrari vermelha Single Ferrari vermelha Single ELIEZER DO ACORDEON ELIEZER DO …" at bounding box center [594, 110] width 709 height 123
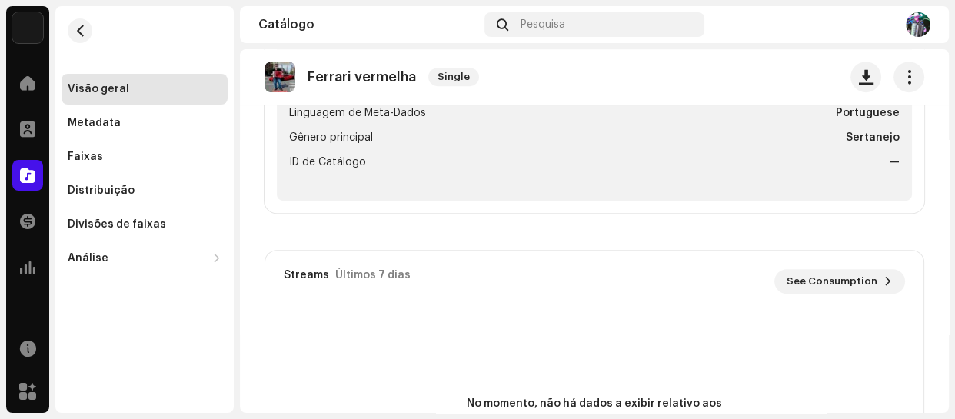
scroll to position [201, 0]
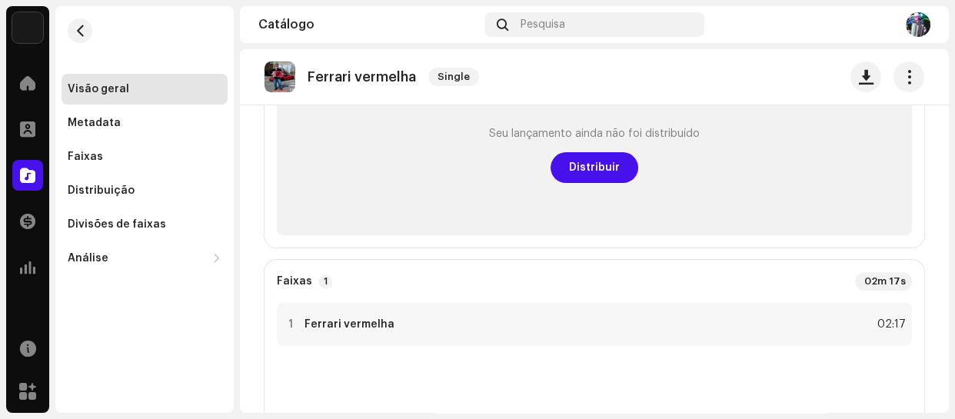
click at [584, 164] on re-o-release-hero "Ferrari vermelha Single Ferrari vermelha Single ELIEZER DO ACORDEON ELIEZER DO …" at bounding box center [594, 110] width 709 height 123
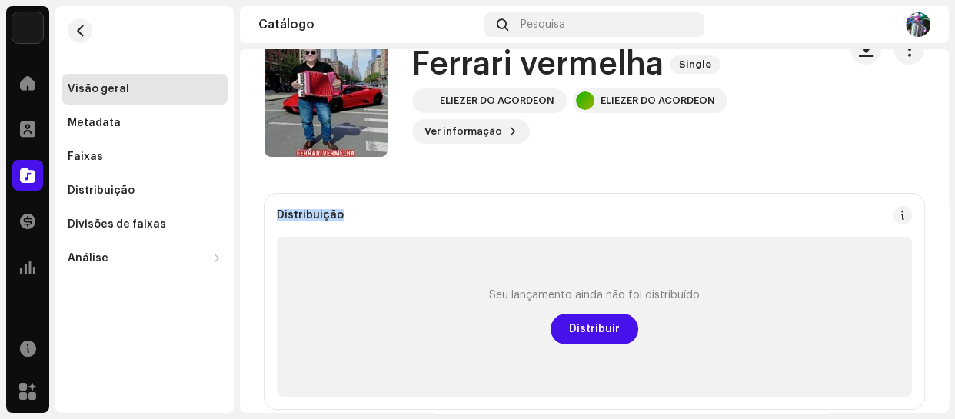
scroll to position [0, 0]
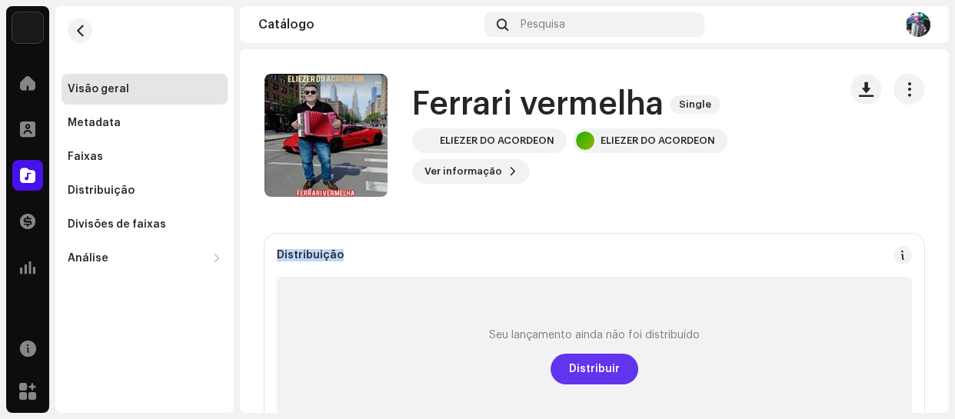
click at [594, 363] on span "Distribuir" at bounding box center [594, 369] width 51 height 31
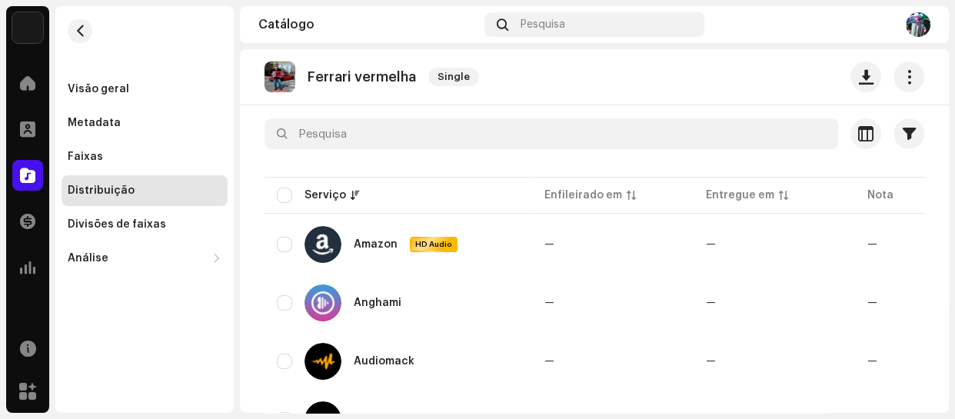
scroll to position [139, 0]
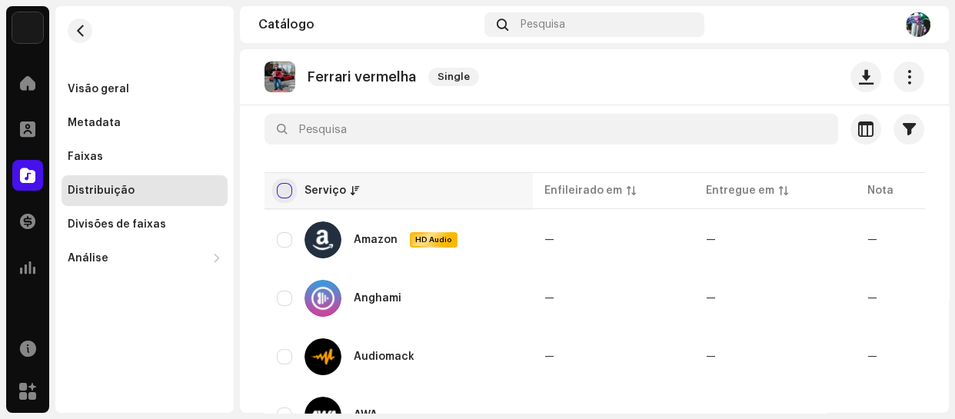
click at [288, 188] on input "checkbox" at bounding box center [284, 190] width 15 height 15
checkbox input "true"
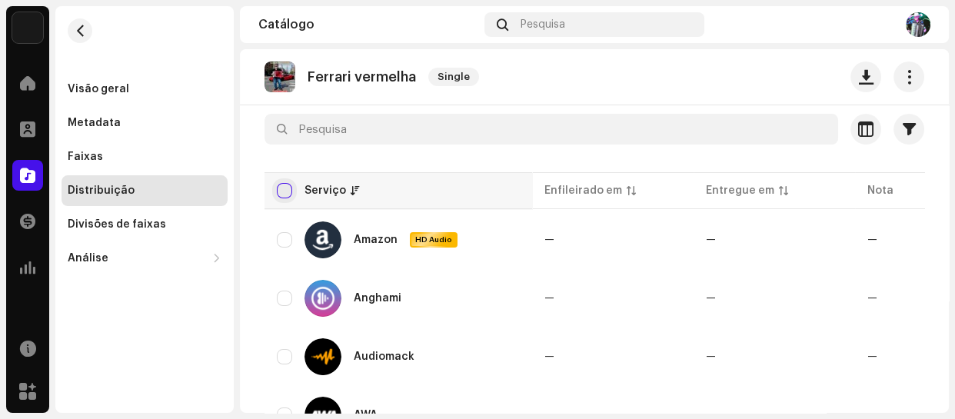
checkbox input "true"
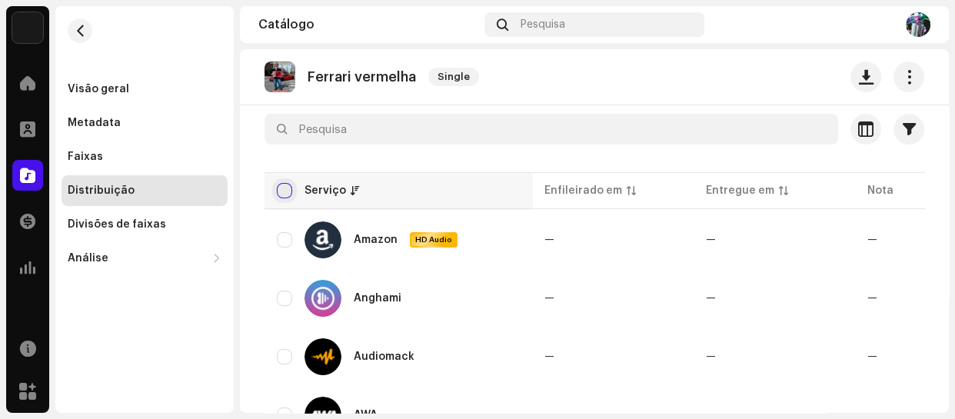
checkbox input "true"
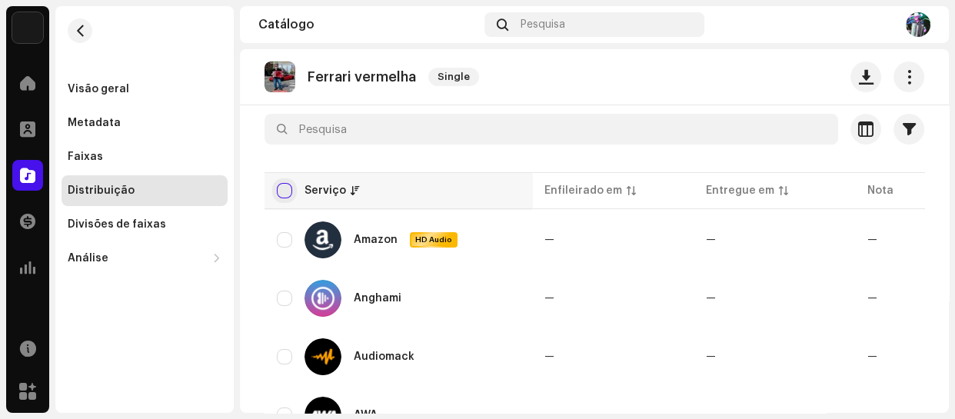
checkbox input "true"
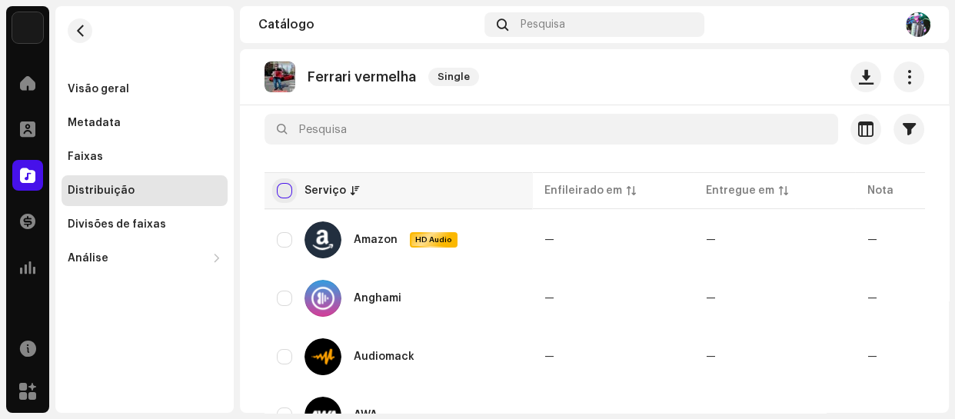
checkbox input "true"
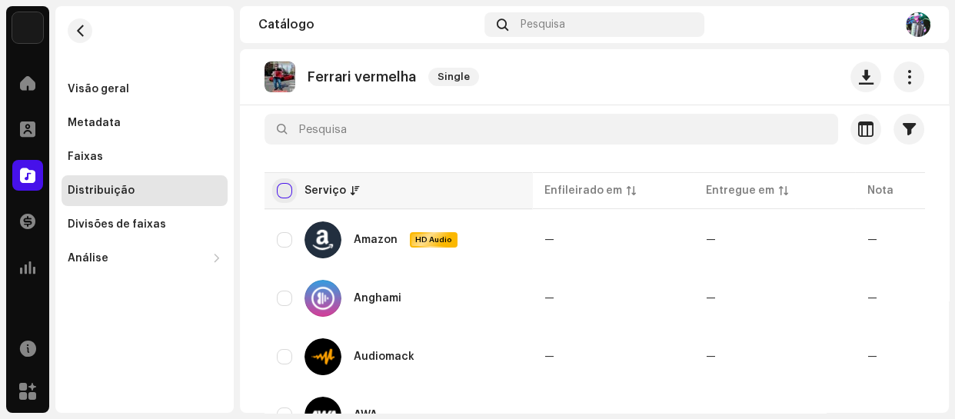
checkbox input "true"
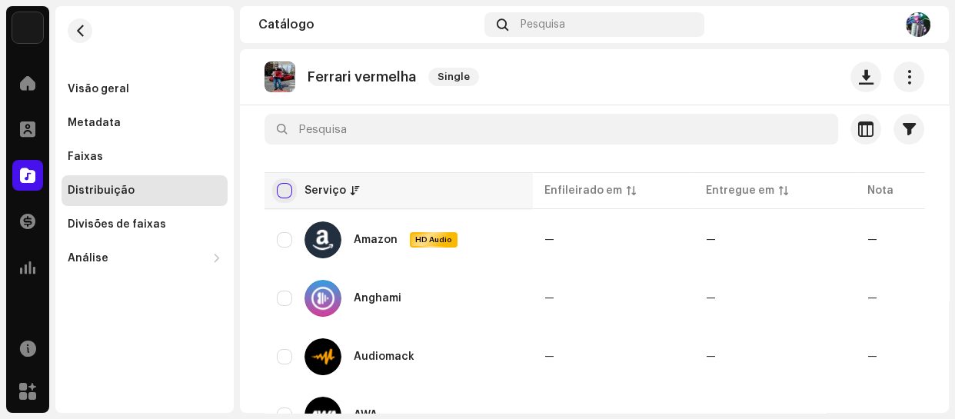
checkbox input "true"
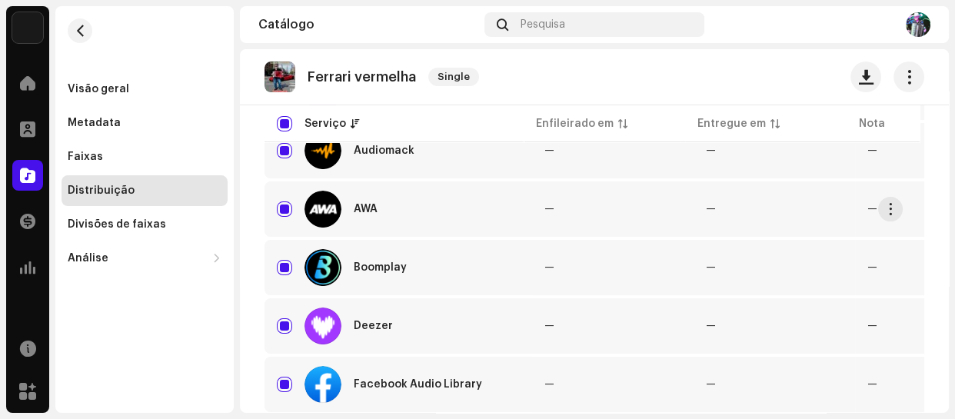
scroll to position [489, 0]
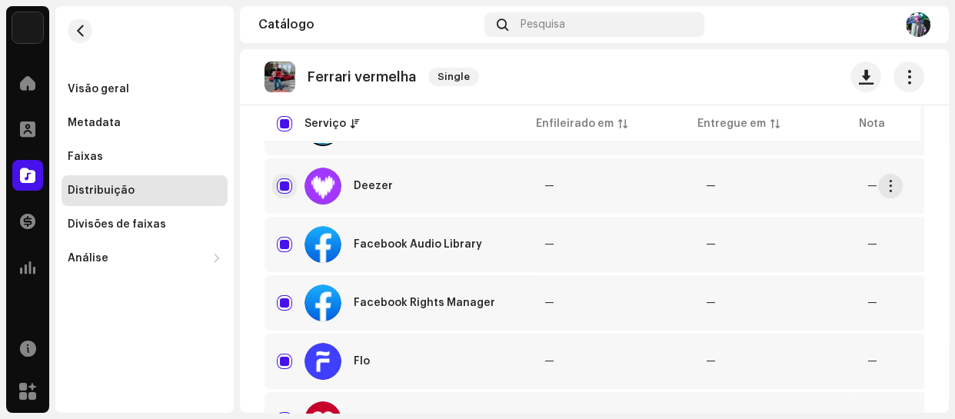
click at [287, 184] on input "Row Selected" at bounding box center [284, 185] width 15 height 15
checkbox input "false"
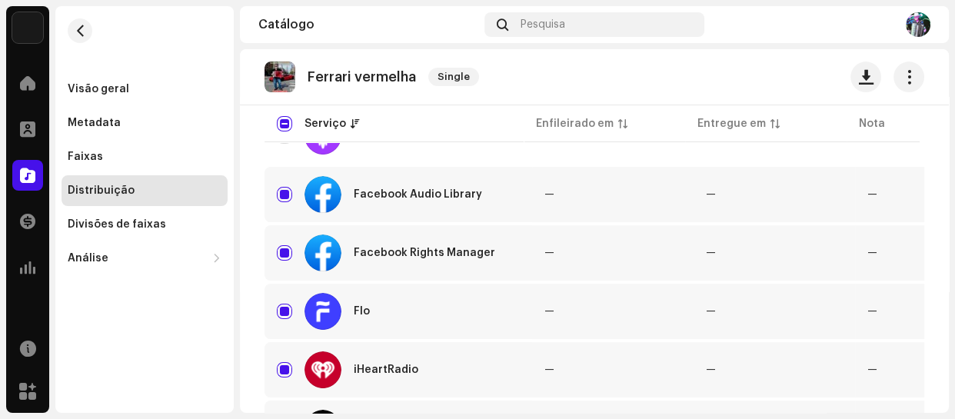
scroll to position [0, 0]
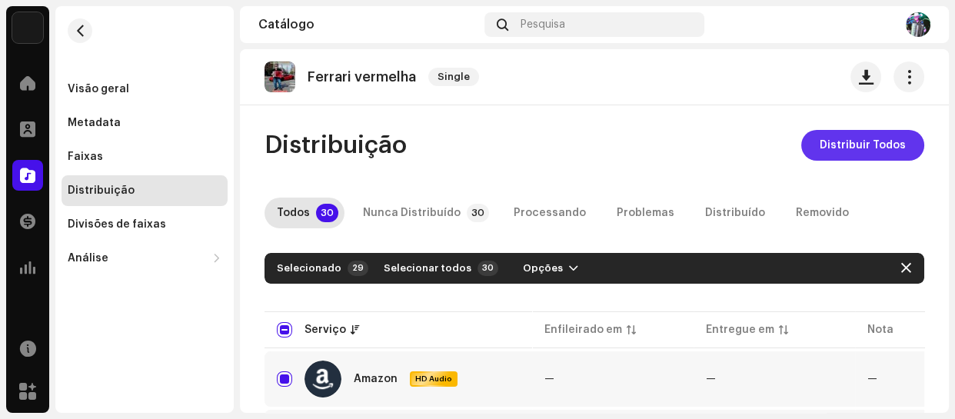
click at [863, 148] on span "Distribuir Todos" at bounding box center [863, 145] width 86 height 31
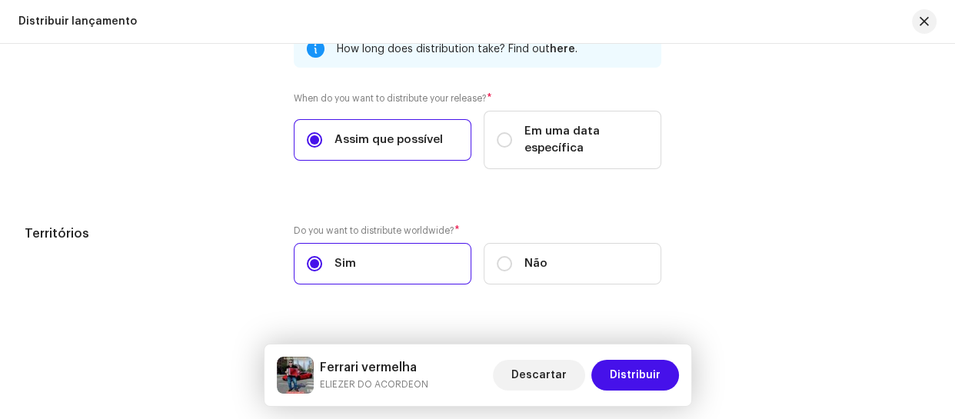
scroll to position [2676, 0]
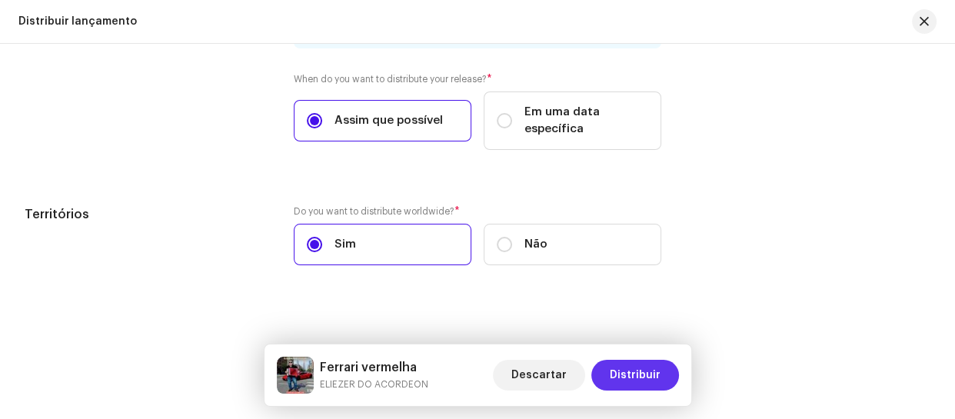
click at [624, 369] on span "Distribuir" at bounding box center [635, 375] width 51 height 31
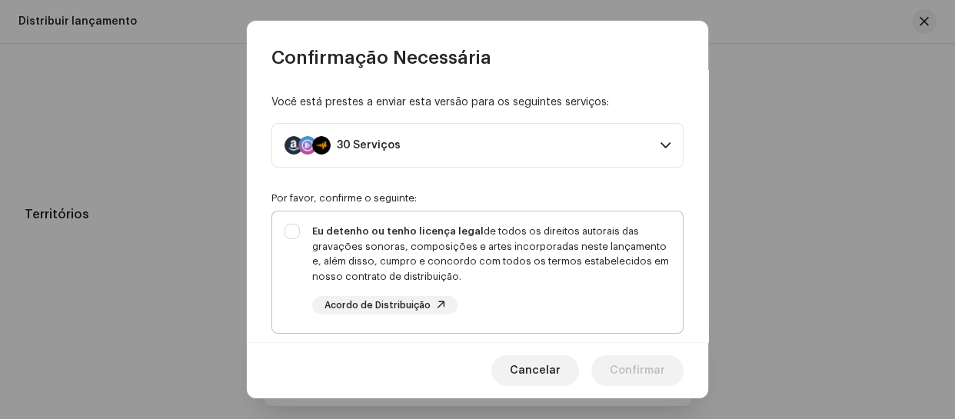
click at [301, 311] on div "Eu detenho ou tenho licença legal de todos os direitos autorais das gravações s…" at bounding box center [477, 268] width 411 height 115
checkbox input "true"
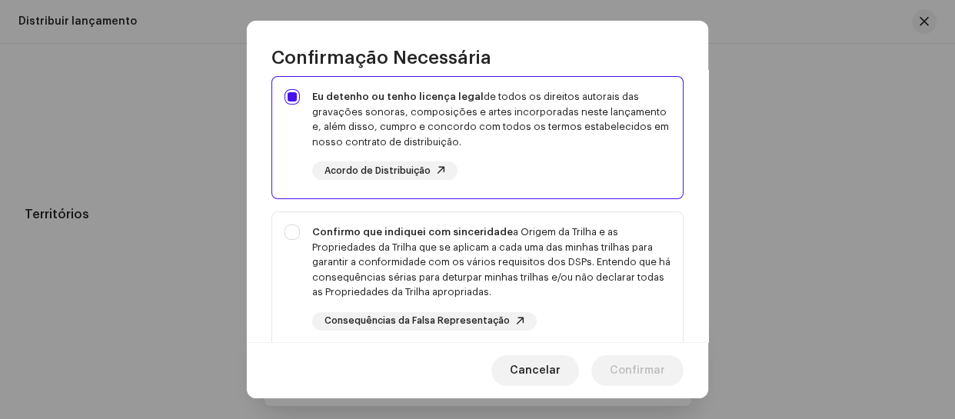
scroll to position [139, 0]
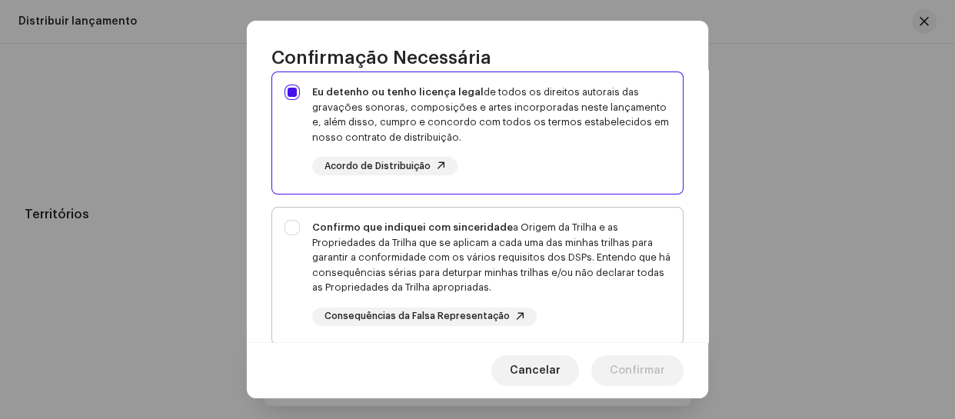
click at [297, 231] on div "Confirmo que indiquei com sinceridade a Origem da Trilha e as Propriedades da T…" at bounding box center [477, 273] width 411 height 131
checkbox input "true"
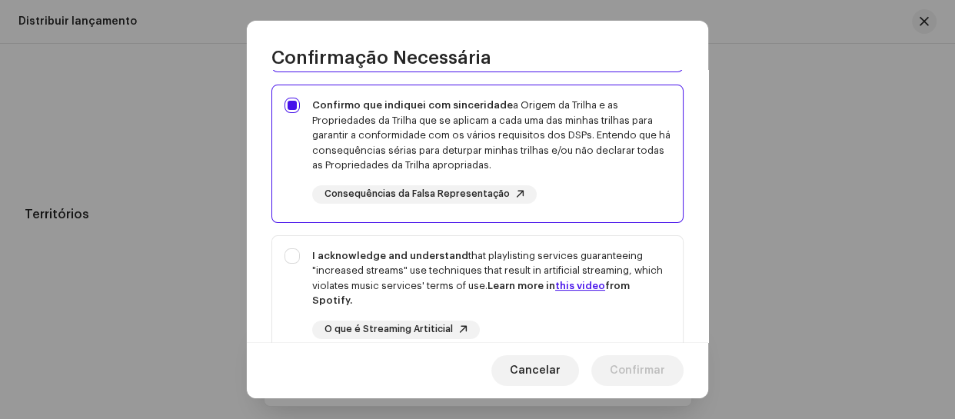
scroll to position [279, 0]
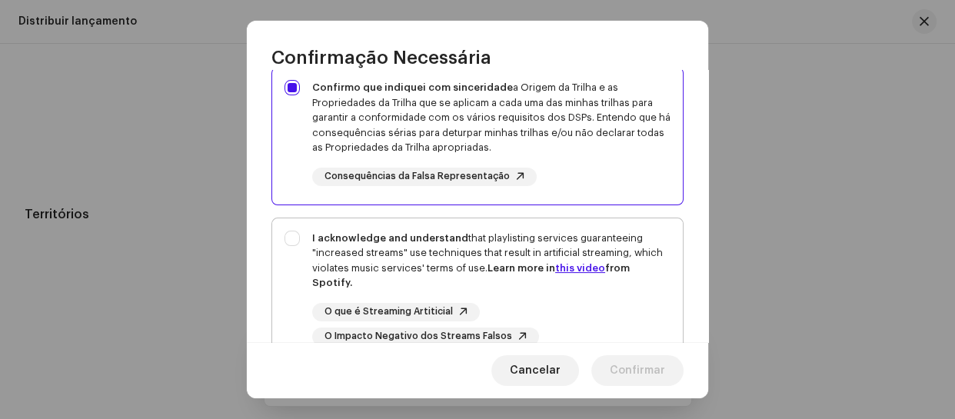
click at [295, 238] on div "I acknowledge and understand that playlisting services guaranteeing "increased …" at bounding box center [477, 288] width 411 height 140
checkbox input "true"
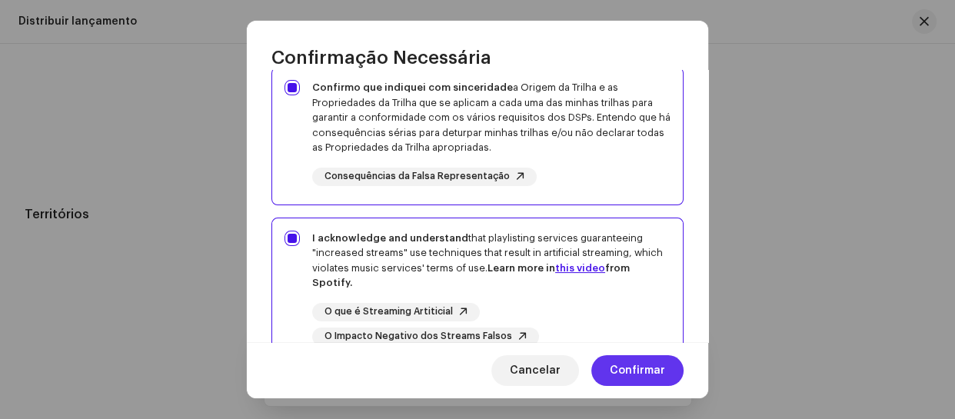
click at [648, 369] on span "Confirmar" at bounding box center [637, 370] width 55 height 31
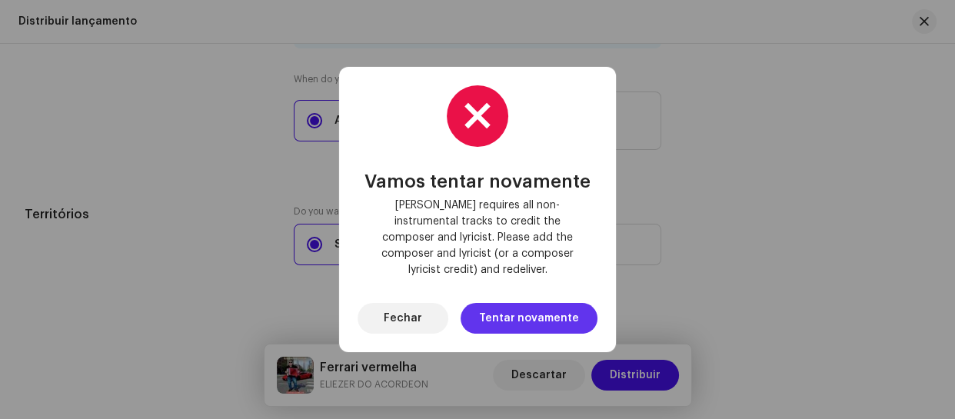
click at [534, 320] on span "Tentar novamente" at bounding box center [529, 318] width 100 height 31
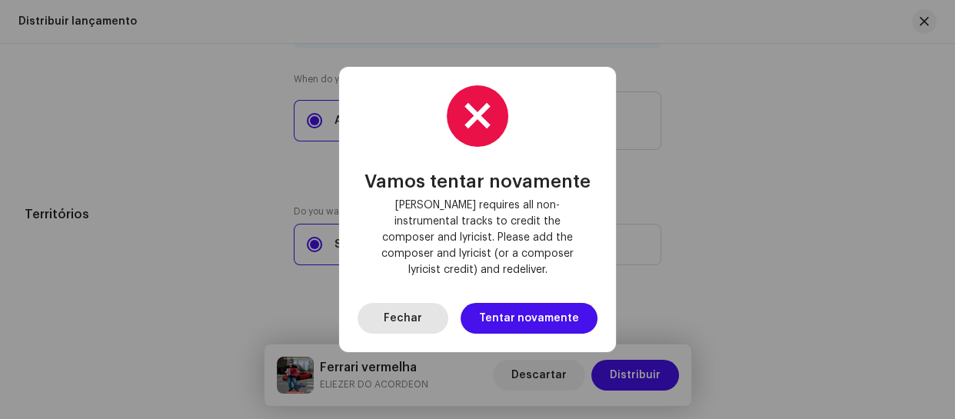
click at [404, 306] on span "Fechar" at bounding box center [403, 318] width 38 height 31
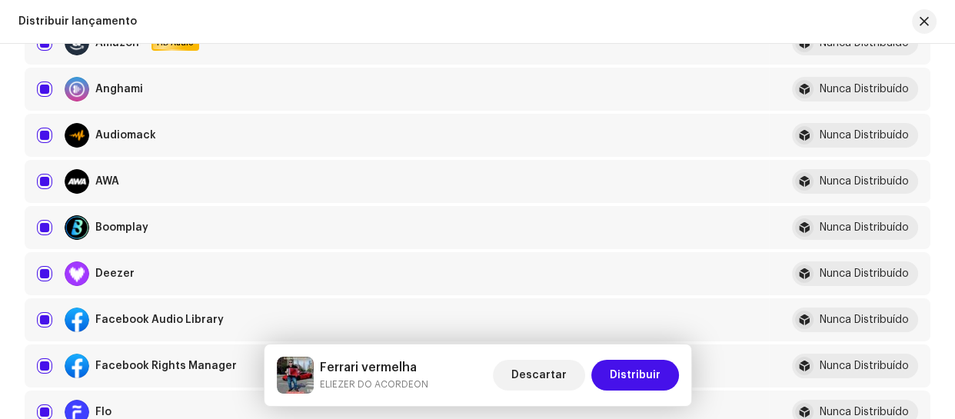
scroll to position [300, 0]
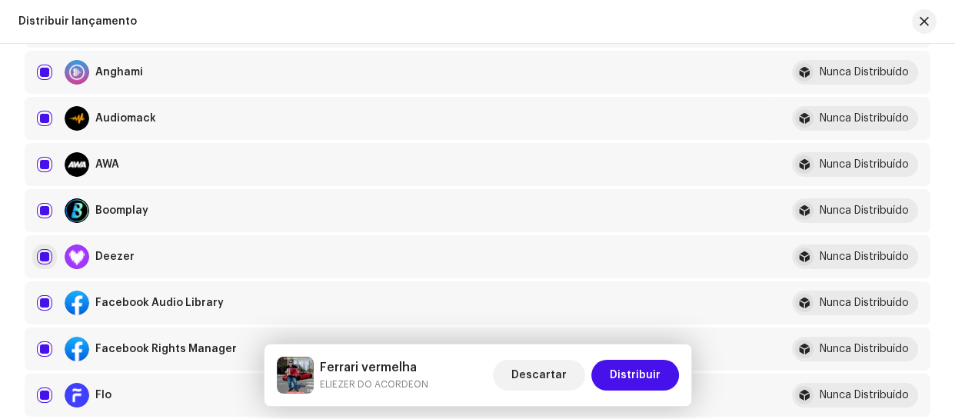
click at [42, 253] on input "checkbox" at bounding box center [44, 256] width 15 height 15
checkbox input "false"
click at [640, 370] on span "Distribuir" at bounding box center [635, 375] width 51 height 31
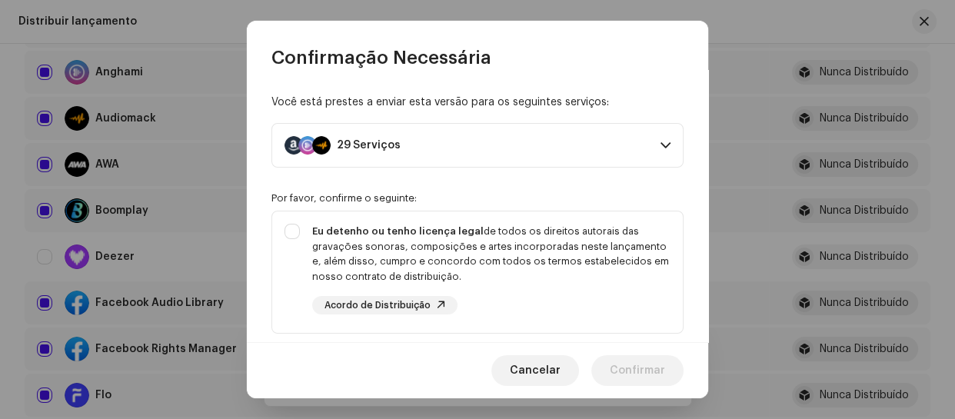
click at [661, 144] on span at bounding box center [666, 145] width 10 height 12
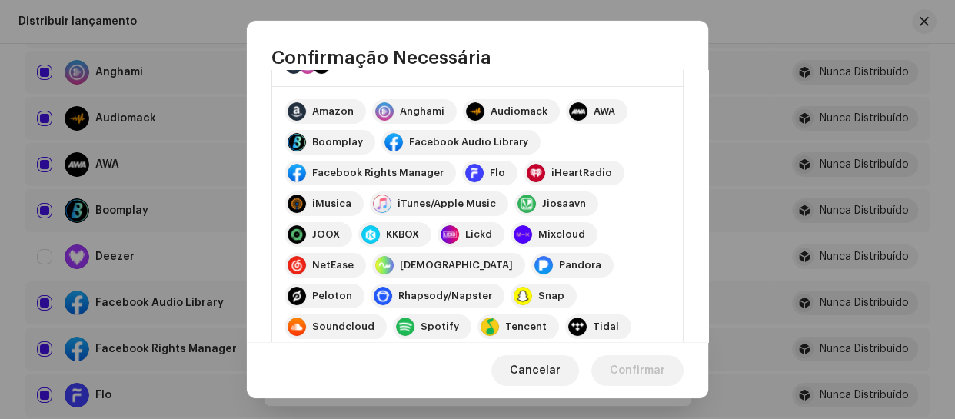
scroll to position [69, 0]
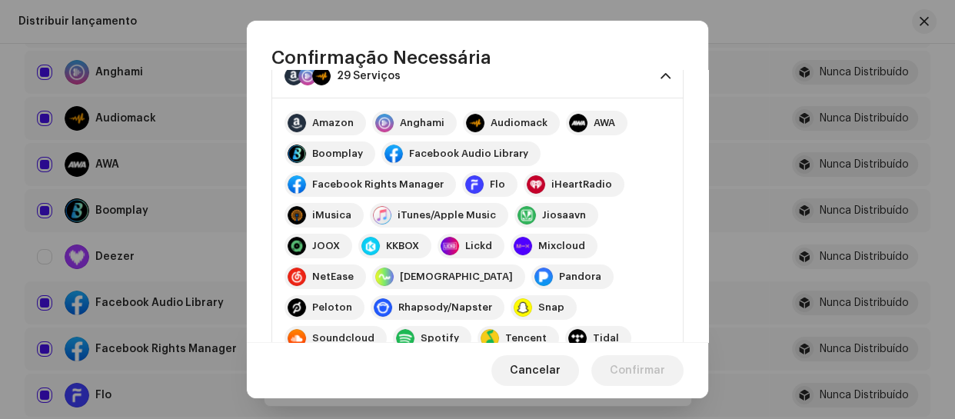
click at [321, 123] on div "Amazon" at bounding box center [333, 123] width 42 height 12
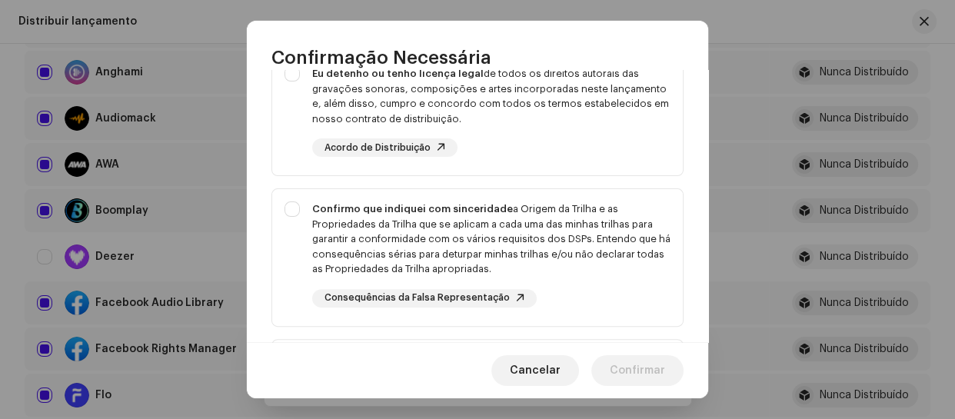
scroll to position [349, 0]
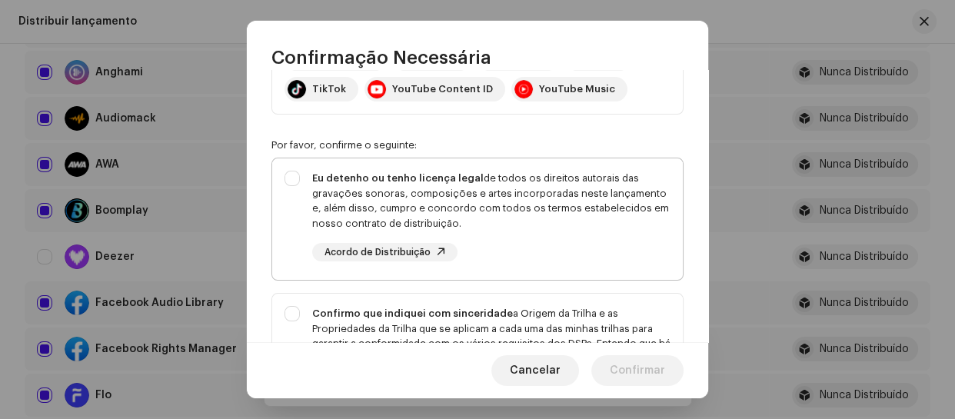
click at [286, 174] on div "Eu detenho ou tenho licença legal de todos os direitos autorais das gravações s…" at bounding box center [477, 215] width 411 height 115
checkbox input "true"
click at [301, 302] on div "Confirmo que indiquei com sinceridade a Origem da Trilha e as Propriedades da T…" at bounding box center [477, 359] width 411 height 131
checkbox input "true"
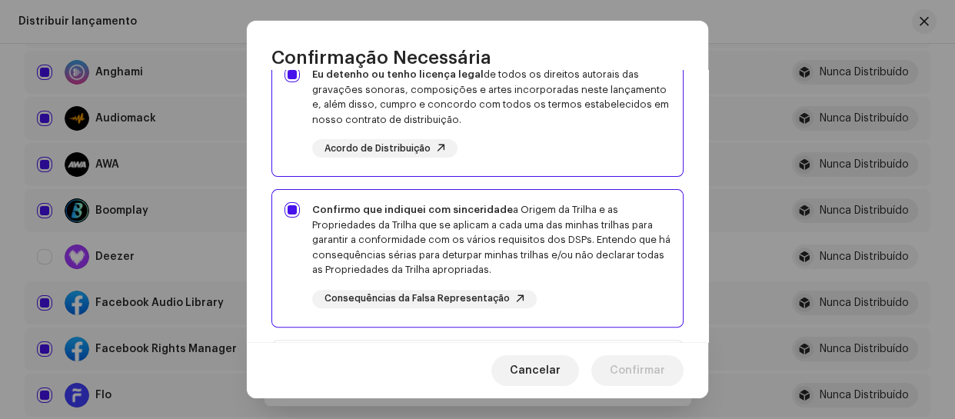
scroll to position [489, 0]
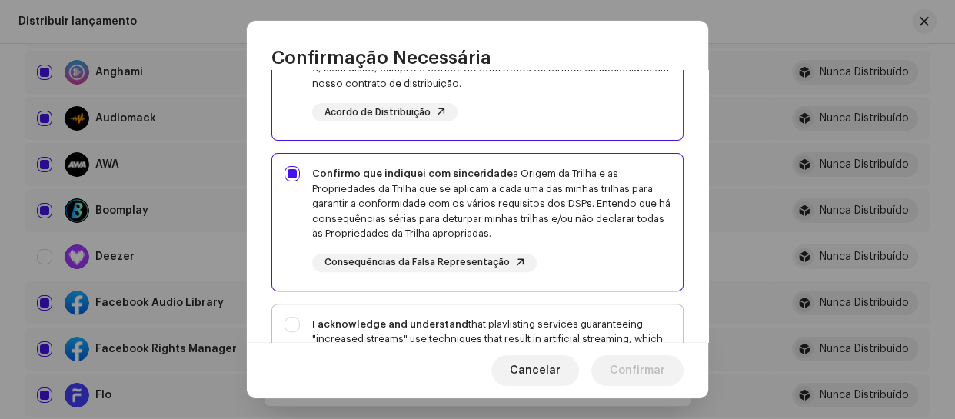
click at [298, 321] on div "I acknowledge and understand that playlisting services guaranteeing "increased …" at bounding box center [477, 375] width 411 height 140
checkbox input "true"
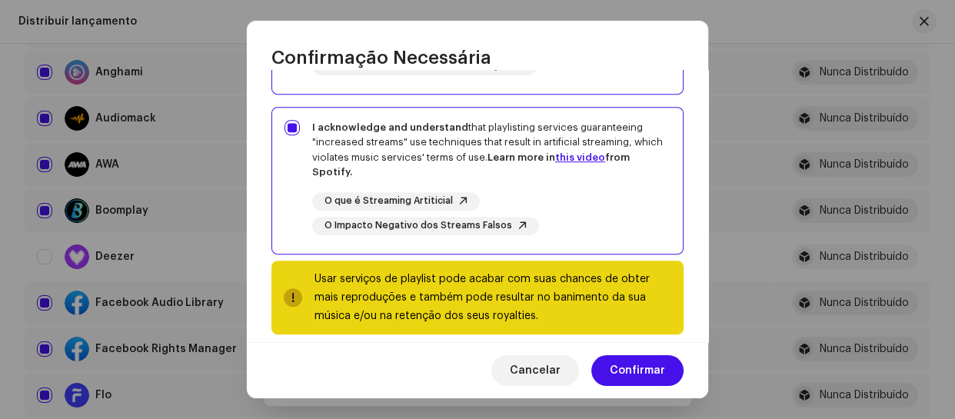
scroll to position [699, 0]
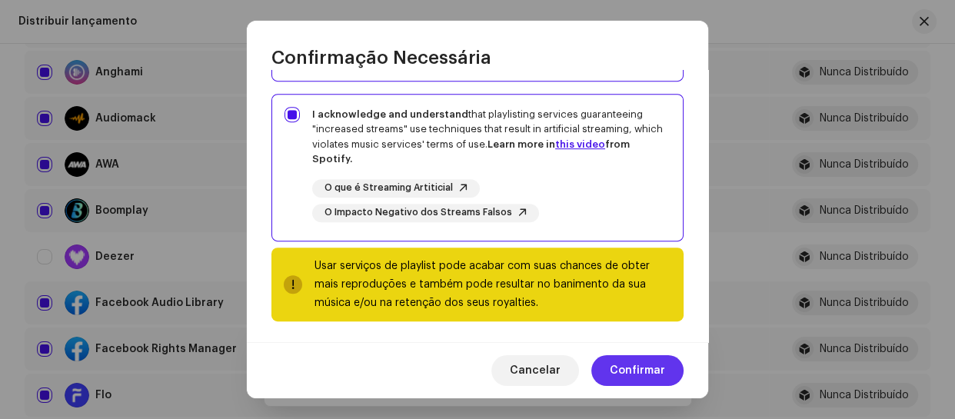
click at [641, 371] on span "Confirmar" at bounding box center [637, 370] width 55 height 31
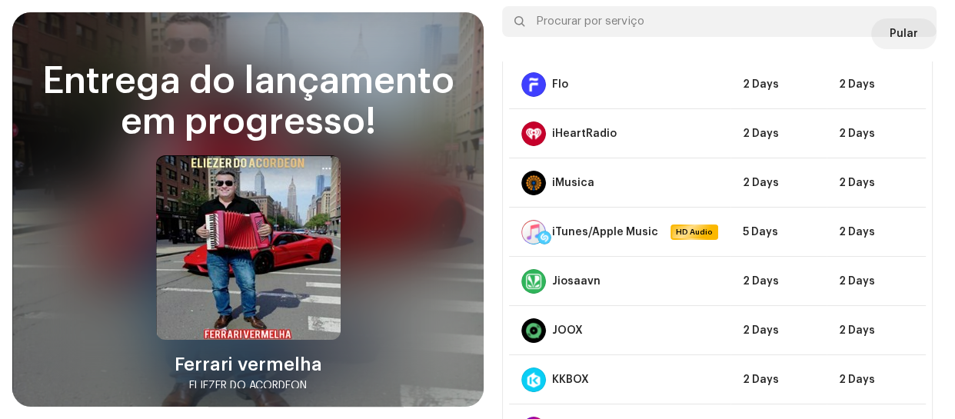
scroll to position [0, 0]
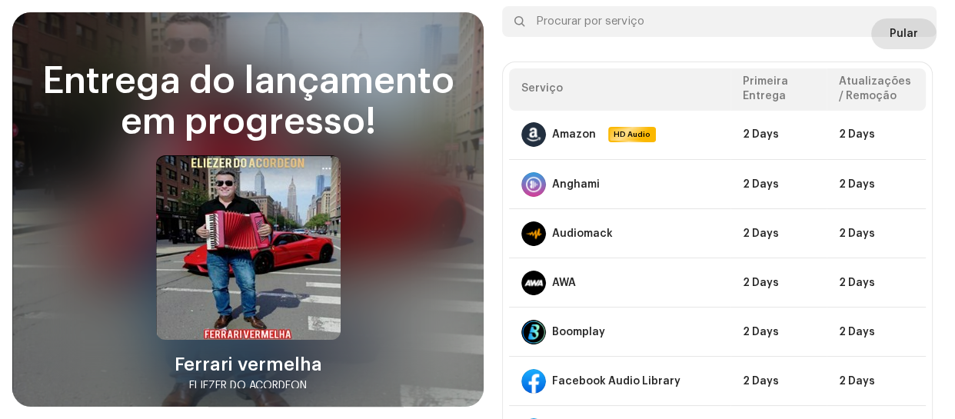
click at [890, 38] on span "Pular" at bounding box center [904, 33] width 28 height 31
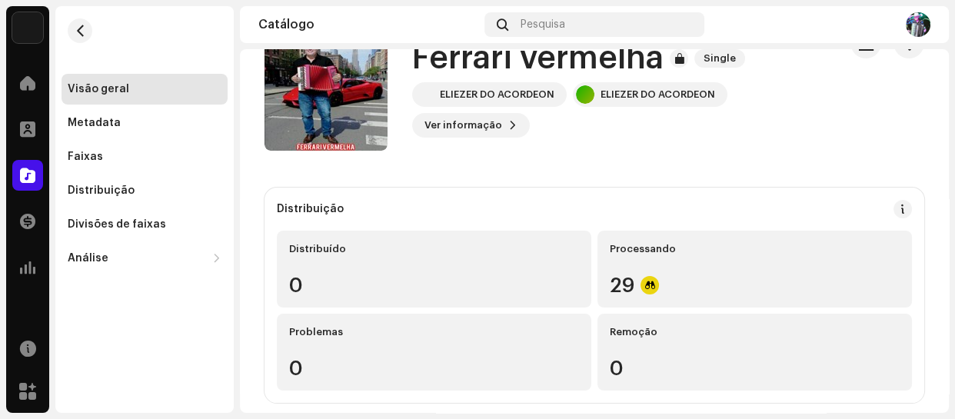
scroll to position [69, 0]
